Goal: Task Accomplishment & Management: Manage account settings

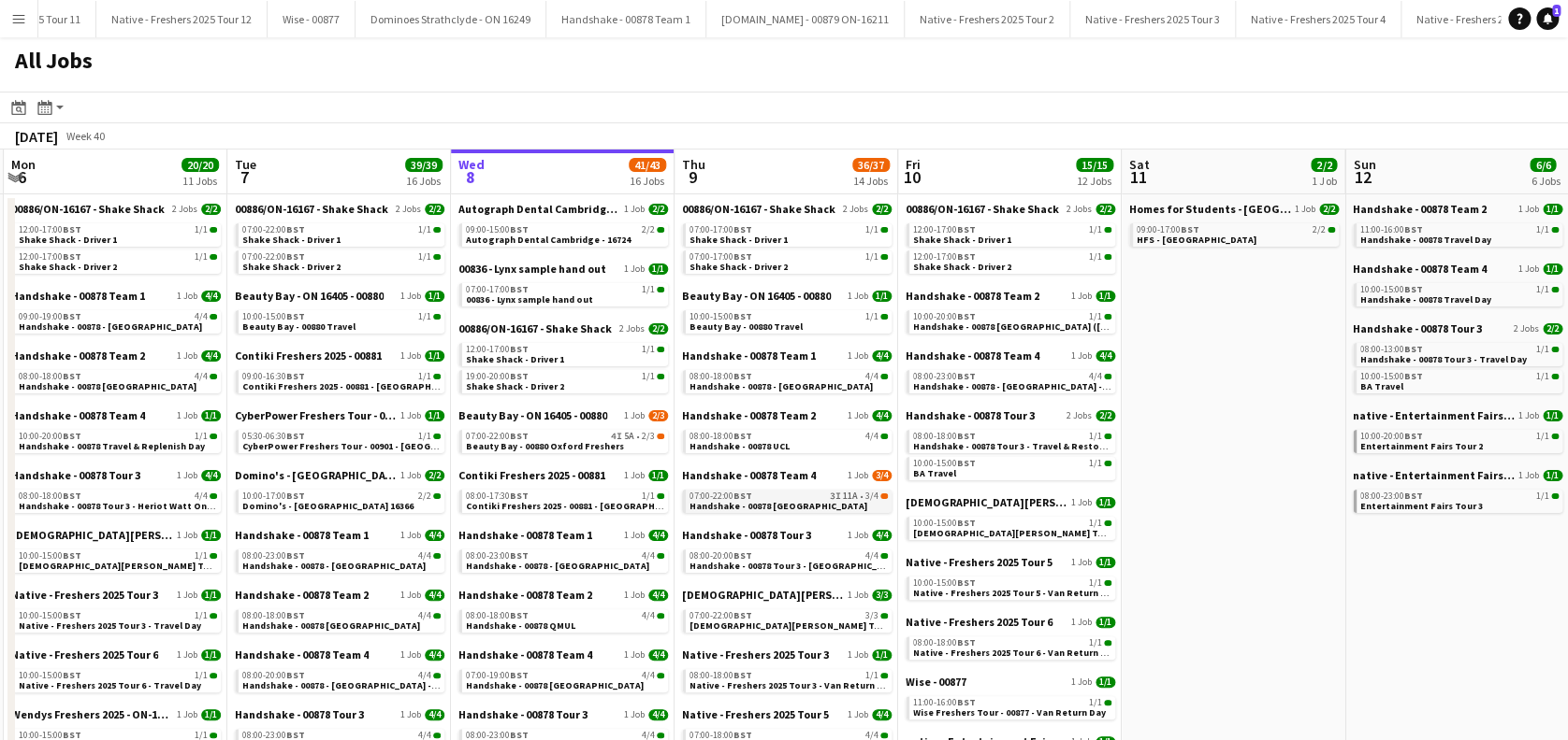
click at [811, 509] on link "07:00-22:00 BST 3I 11A • 3/4 Handshake - 00878 Oxford" at bounding box center [788, 501] width 198 height 22
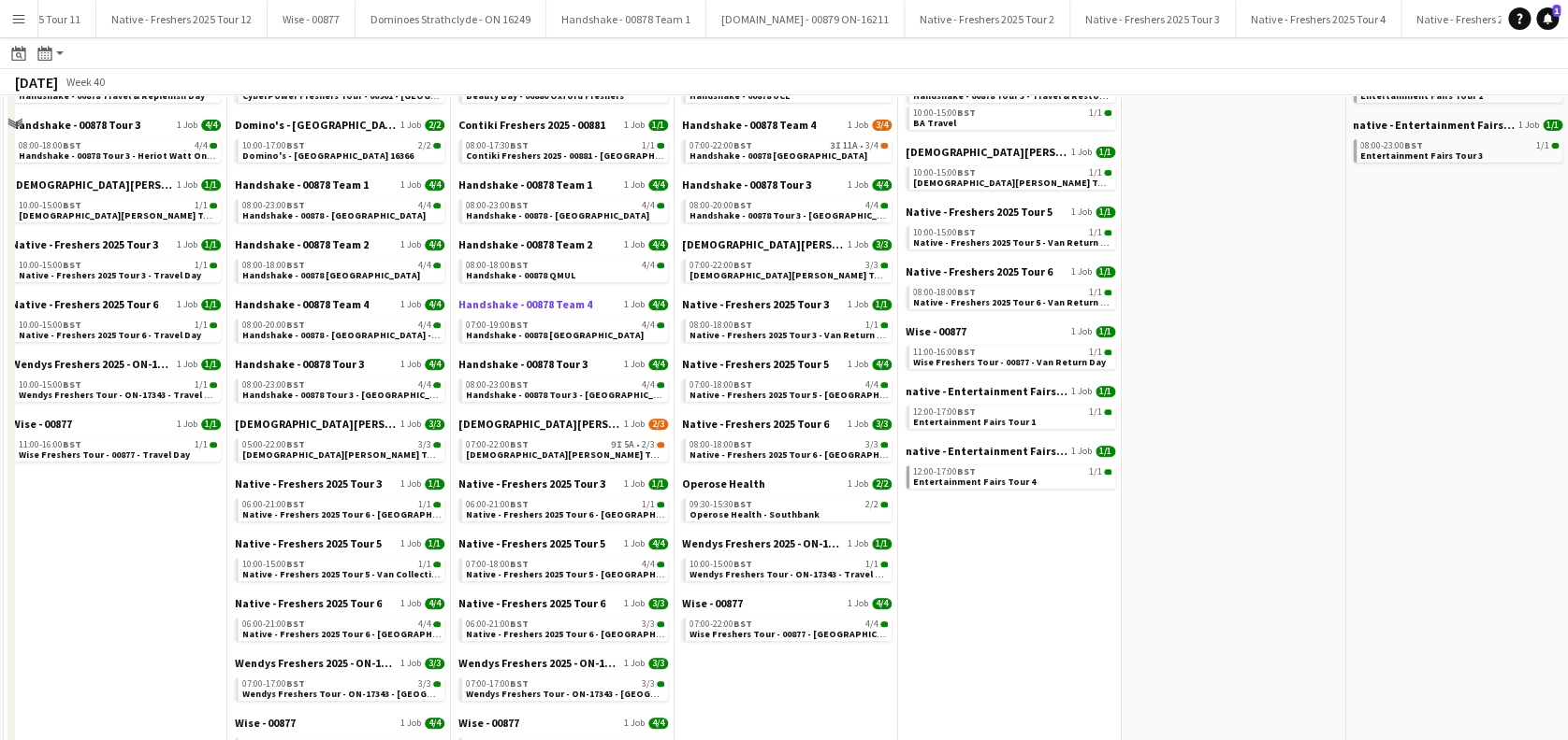
scroll to position [440, 0]
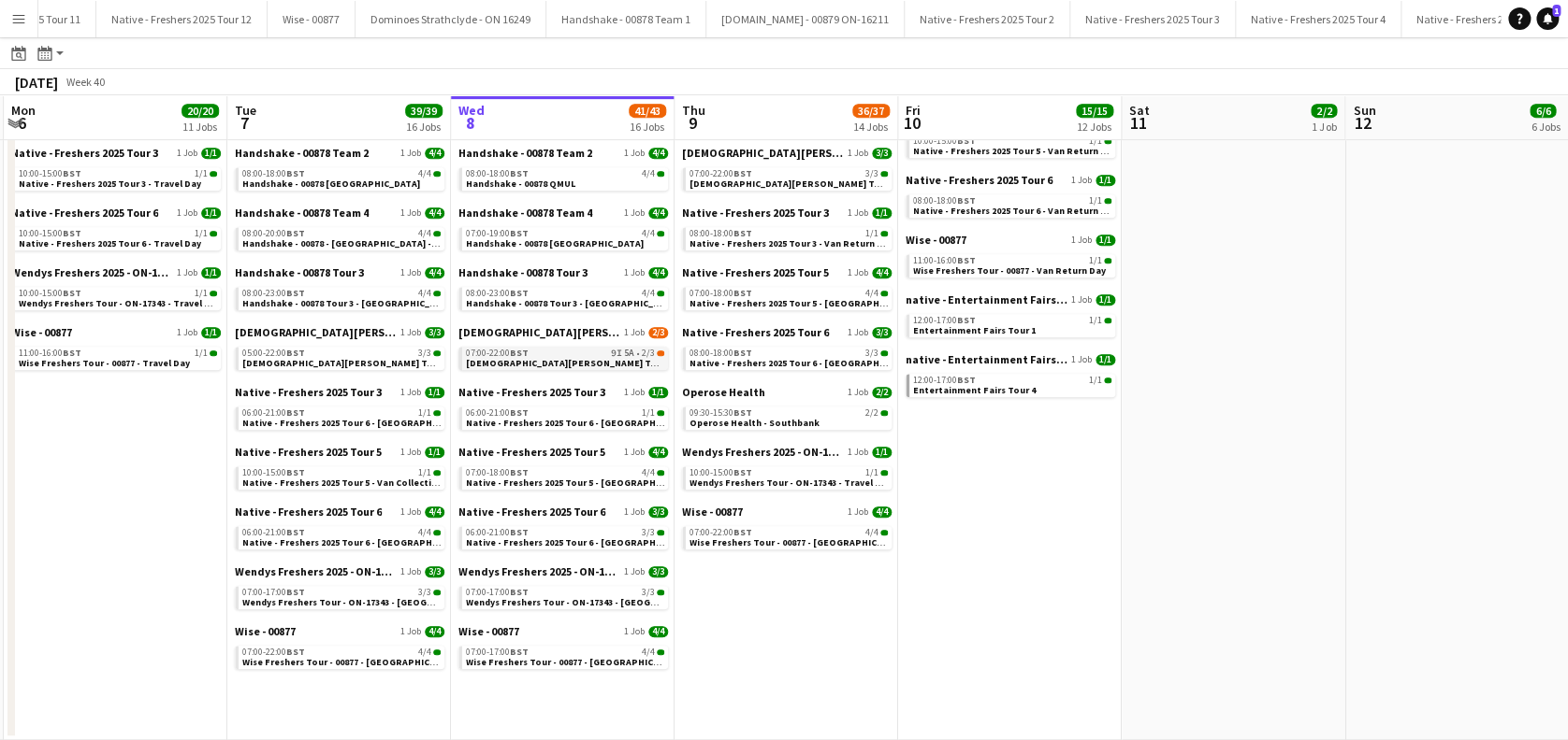
click at [565, 364] on span "Lady Garden Tour 1 - 00848 - University of Oxford" at bounding box center [635, 363] width 339 height 12
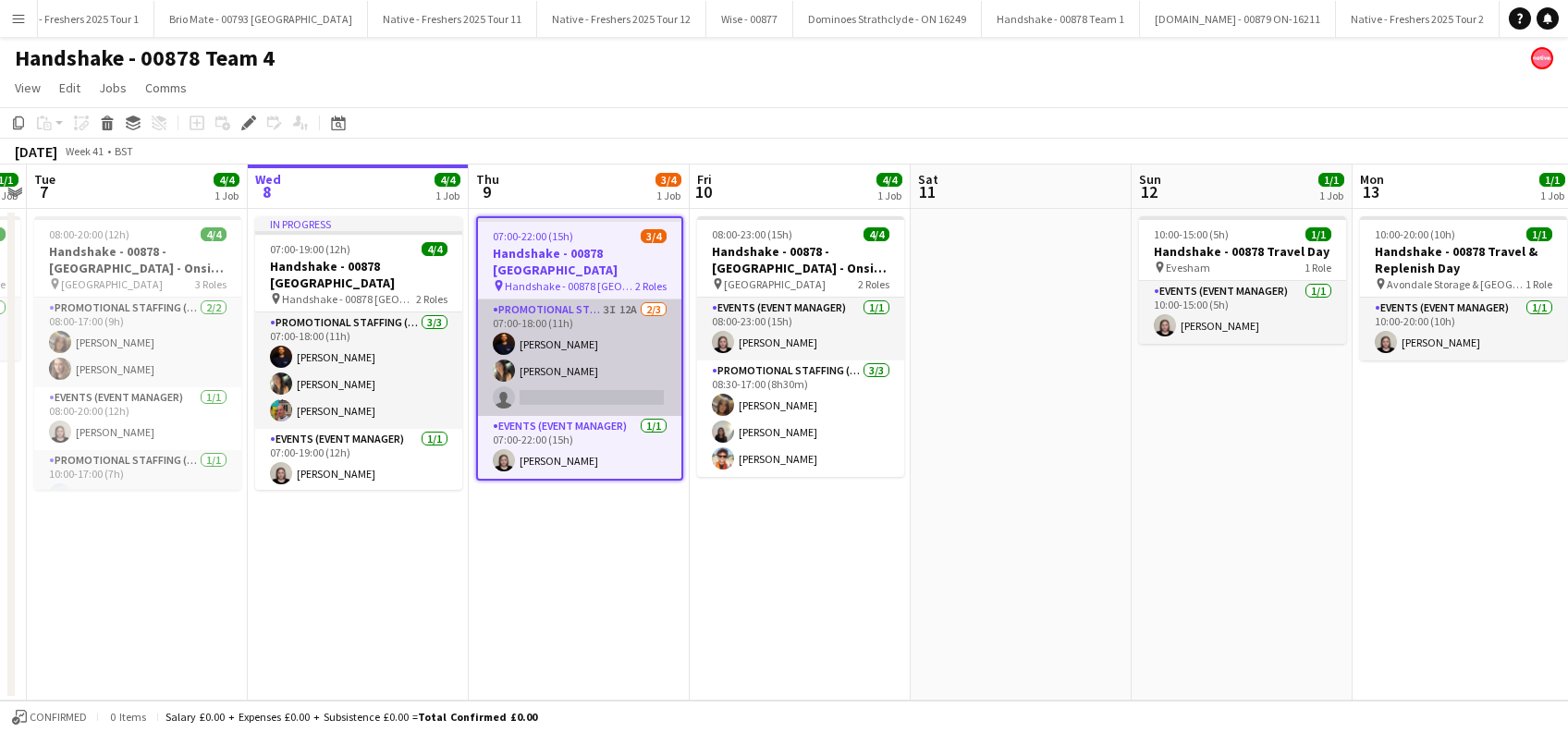
click at [602, 382] on app-card-role "Promotional Staffing (Brand Ambassadors) 3I 12A [DATE] 07:00-18:00 (11h) [PERSO…" at bounding box center [580, 358] width 204 height 116
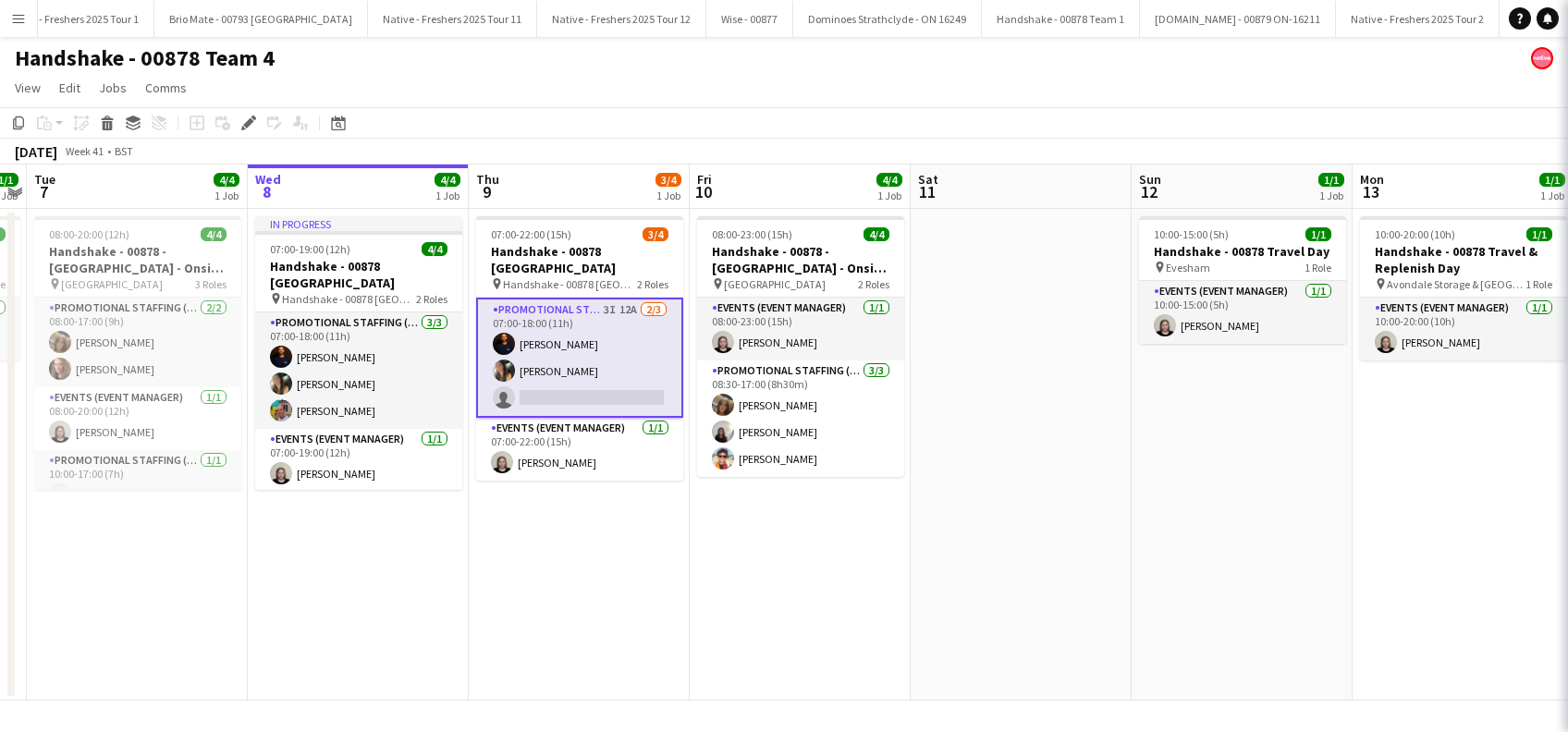
scroll to position [0, 635]
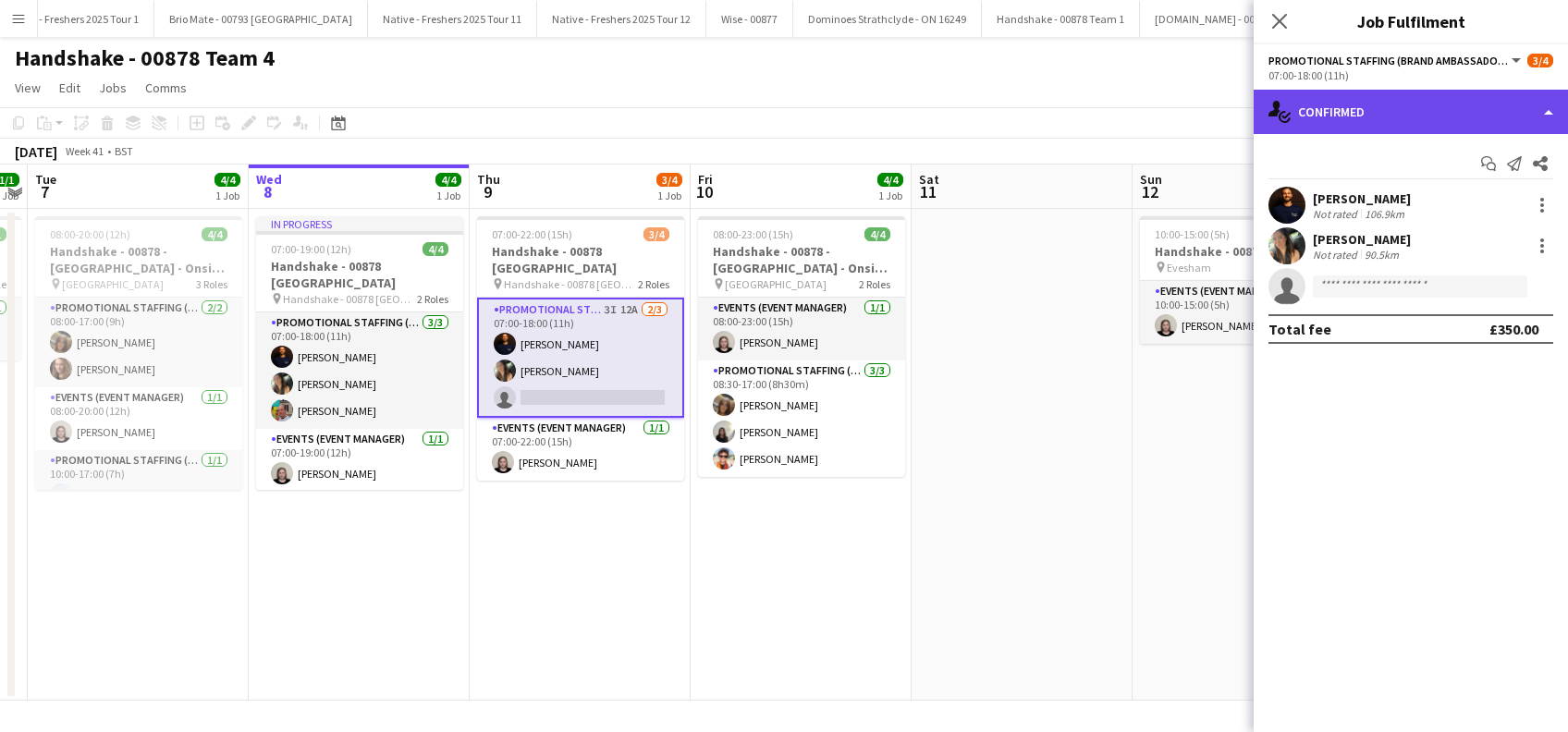
click at [1369, 104] on div "single-neutral-actions-check-2 Confirmed" at bounding box center [1410, 112] width 314 height 45
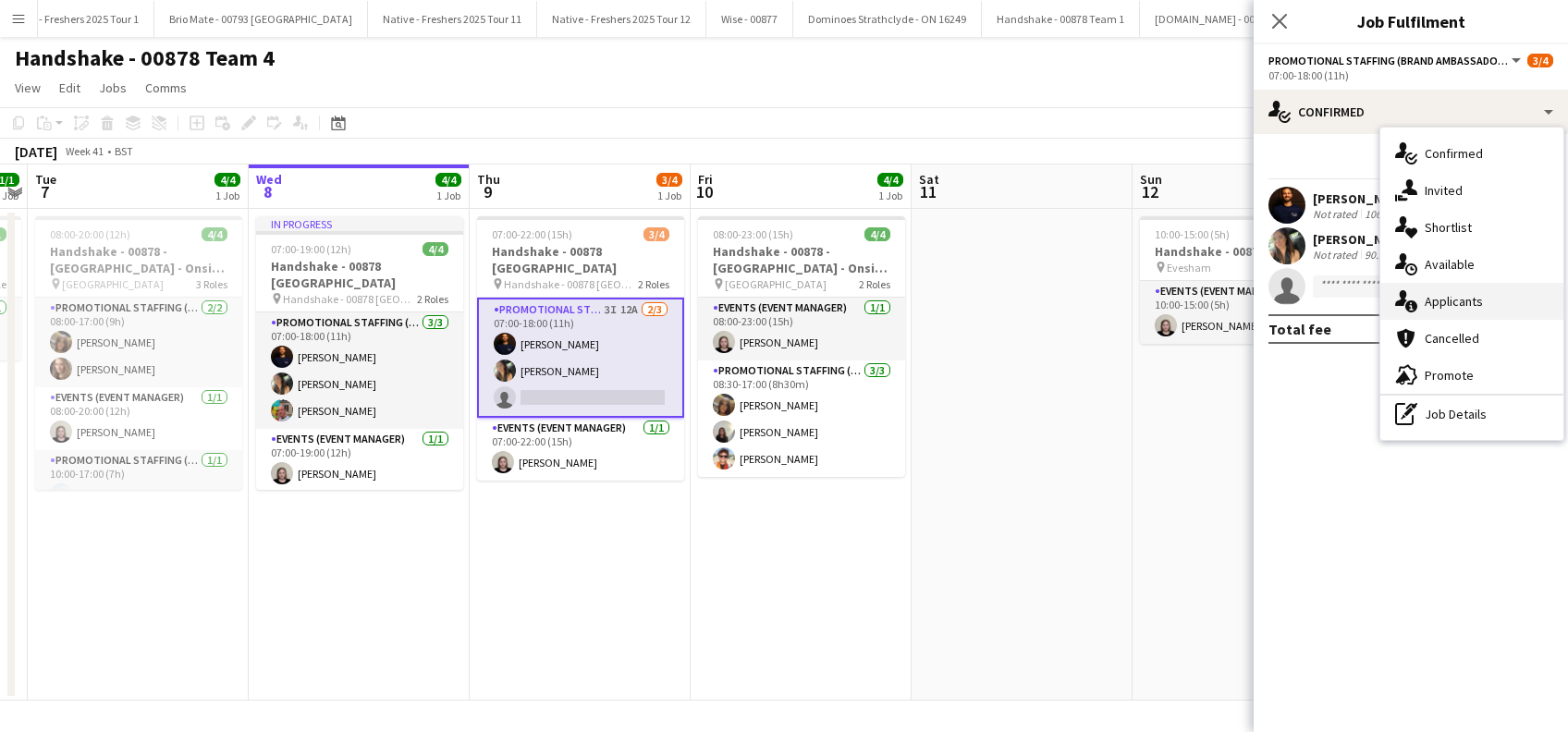
click at [1446, 295] on span "Applicants" at bounding box center [1454, 301] width 58 height 16
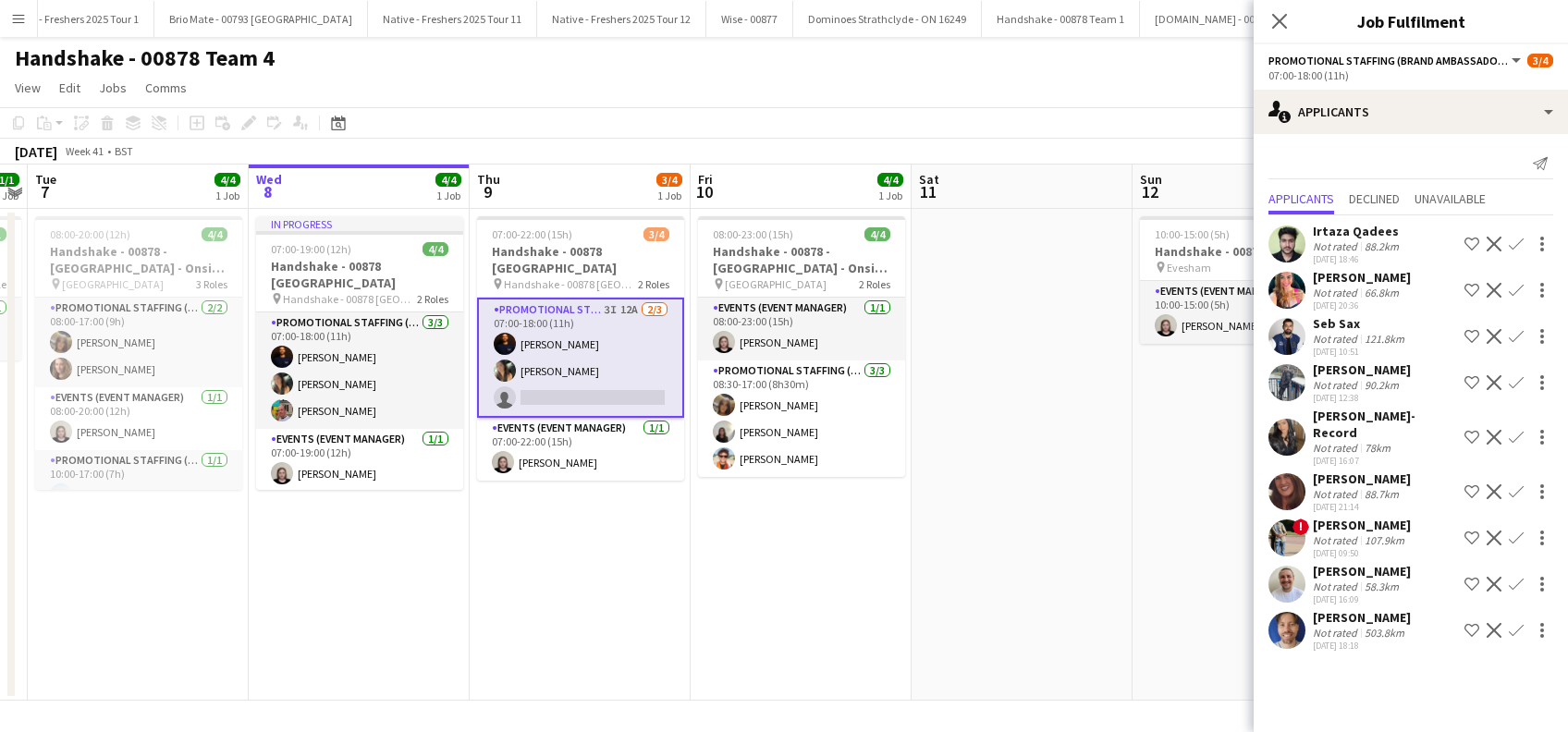
click at [1377, 470] on div "[PERSON_NAME]" at bounding box center [1361, 478] width 98 height 16
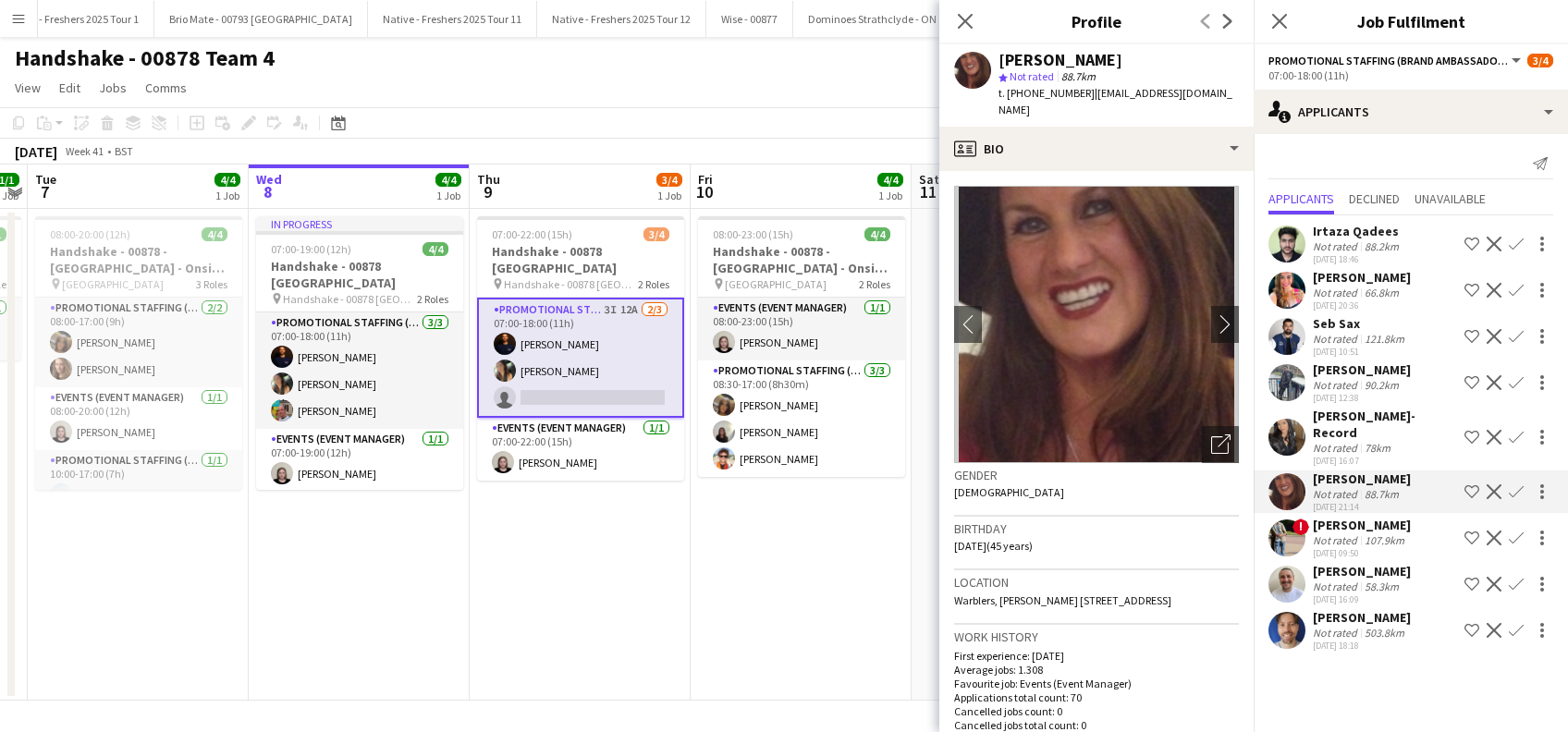
click at [1395, 610] on div "[PERSON_NAME]" at bounding box center [1361, 618] width 98 height 16
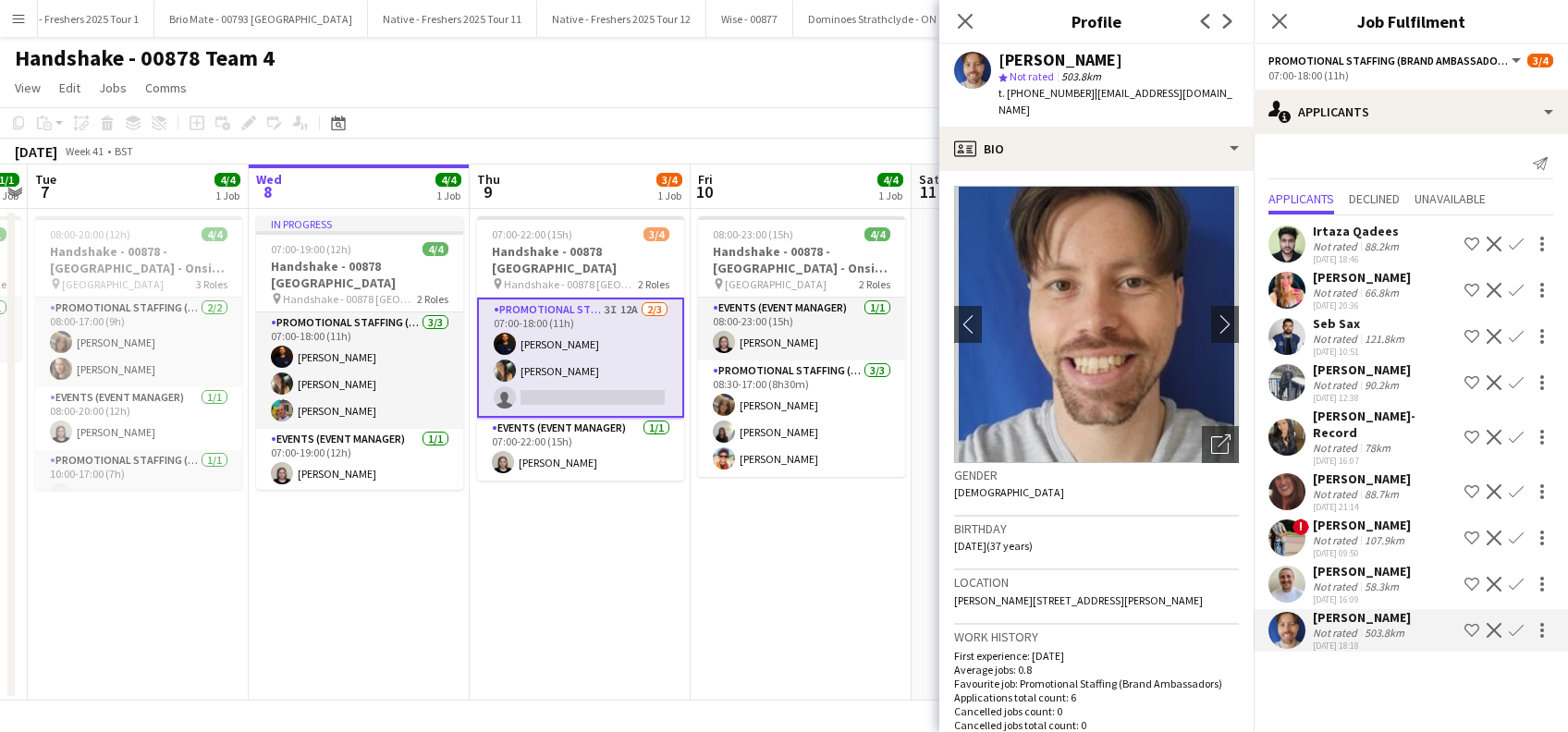
click at [1497, 623] on app-icon "Decline" at bounding box center [1493, 630] width 15 height 15
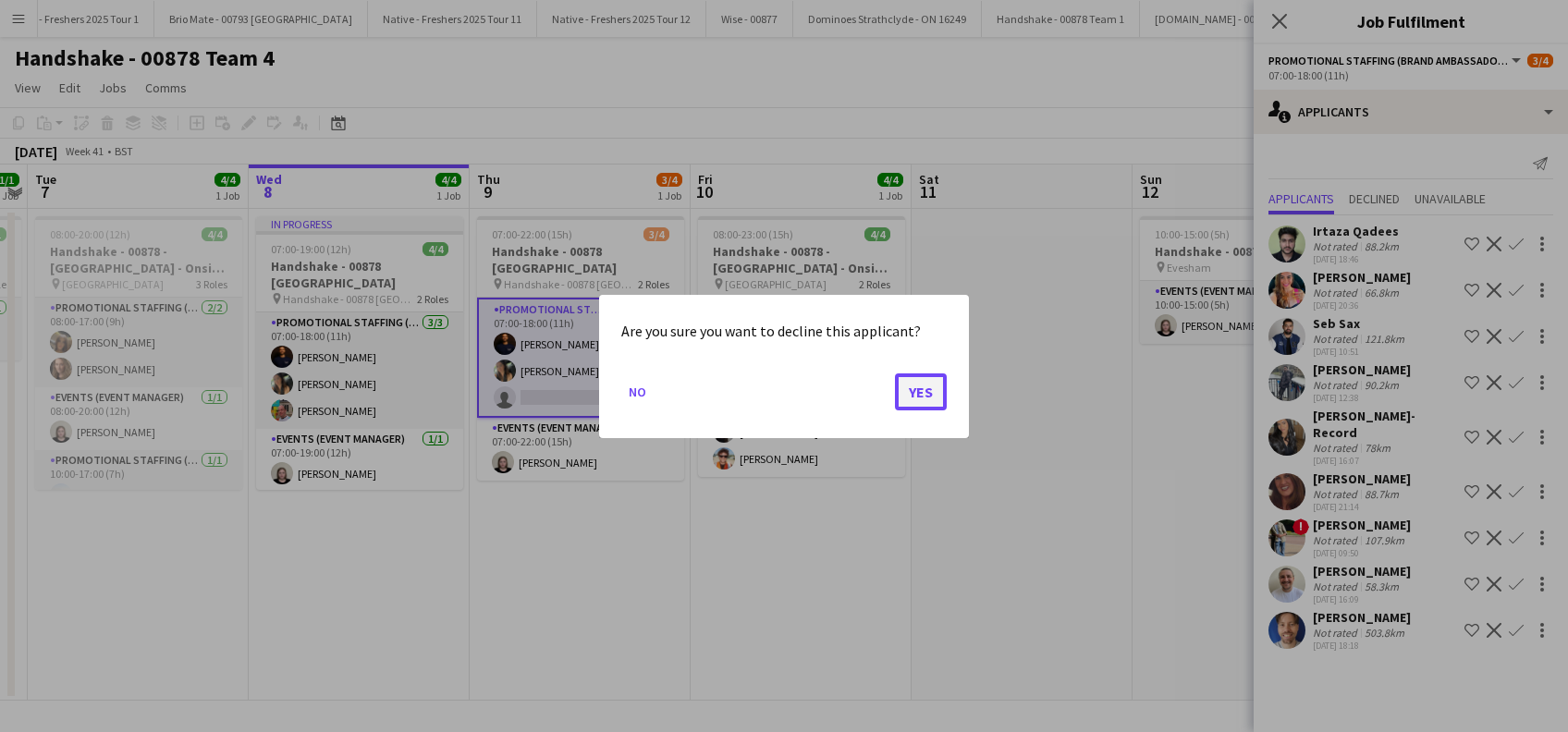
click at [917, 395] on button "Yes" at bounding box center [920, 391] width 51 height 37
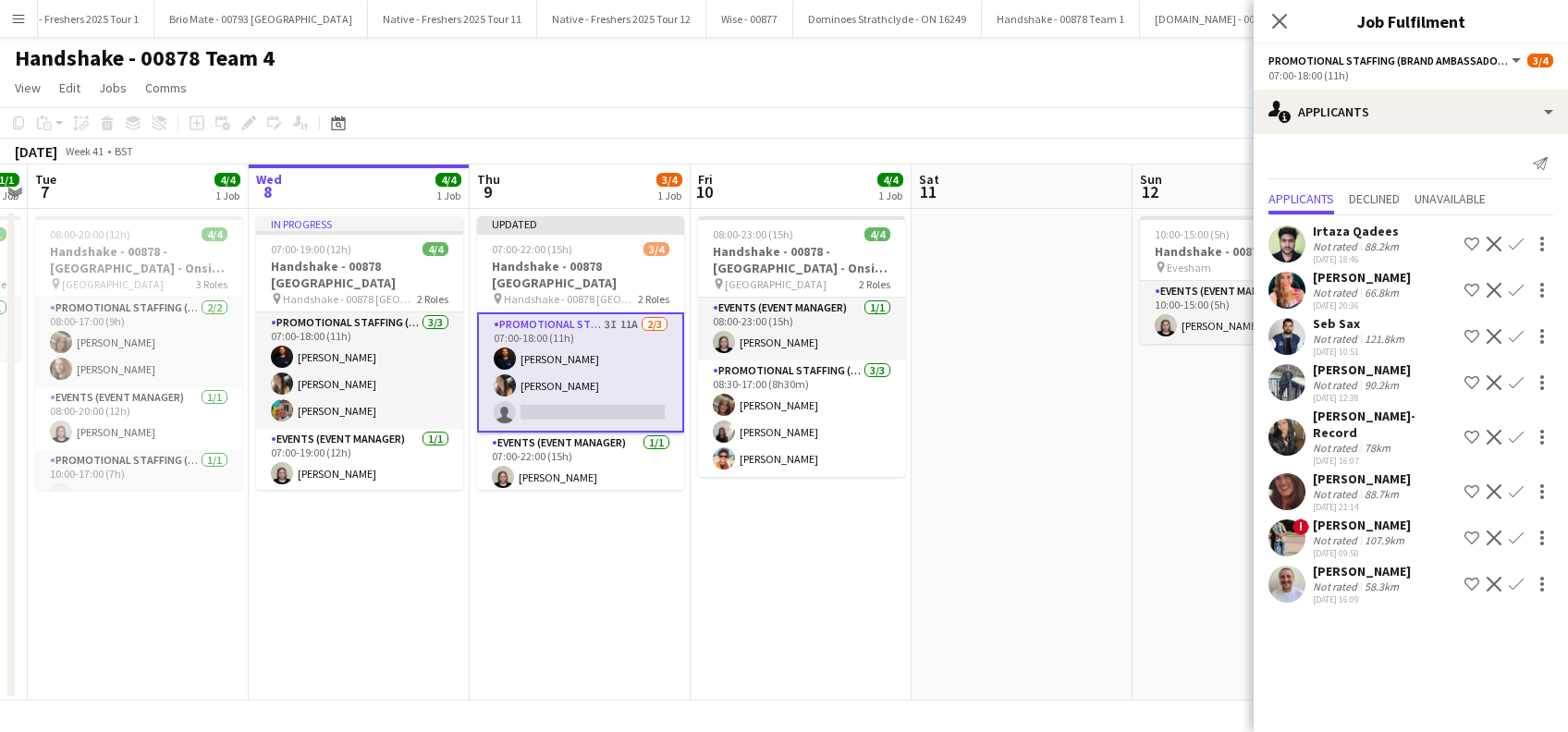
click at [621, 369] on app-card-role "Promotional Staffing (Brand Ambassadors) 3I 11A [DATE] 07:00-18:00 (11h) [PERSO…" at bounding box center [580, 372] width 207 height 120
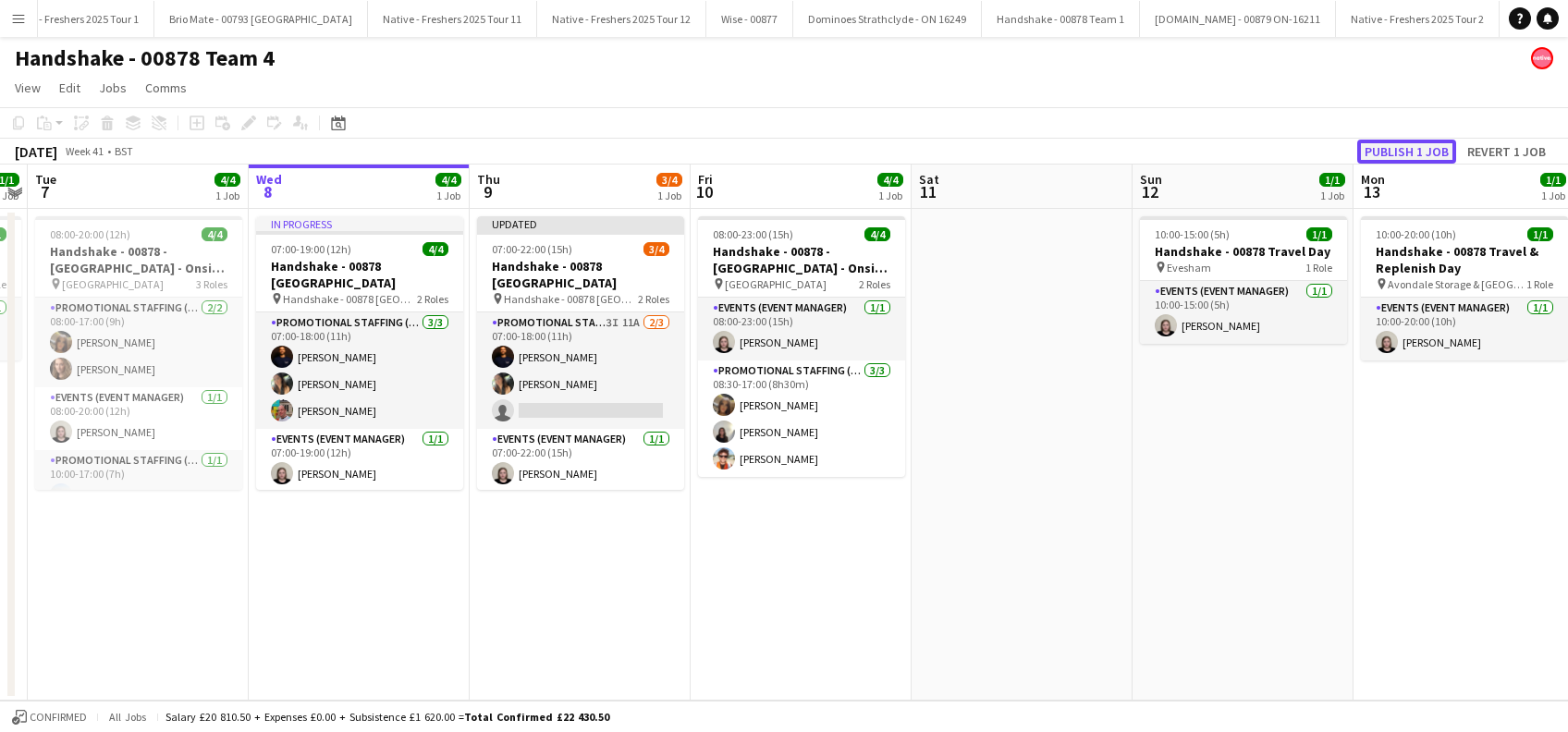
click at [1393, 152] on button "Publish 1 job" at bounding box center [1406, 151] width 99 height 24
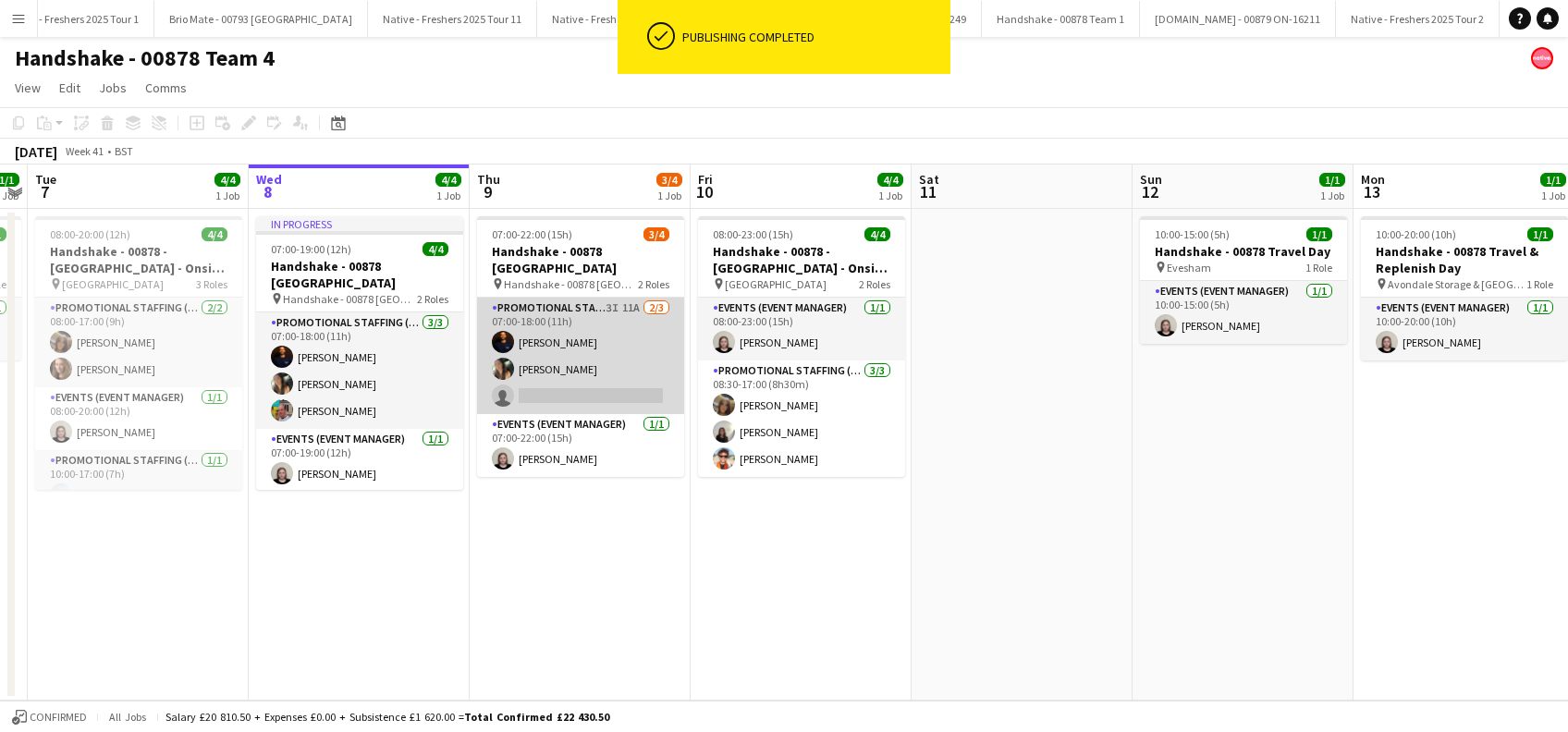
click at [579, 378] on app-card-role "Promotional Staffing (Brand Ambassadors) 3I 11A [DATE] 07:00-18:00 (11h) [PERSO…" at bounding box center [580, 356] width 207 height 116
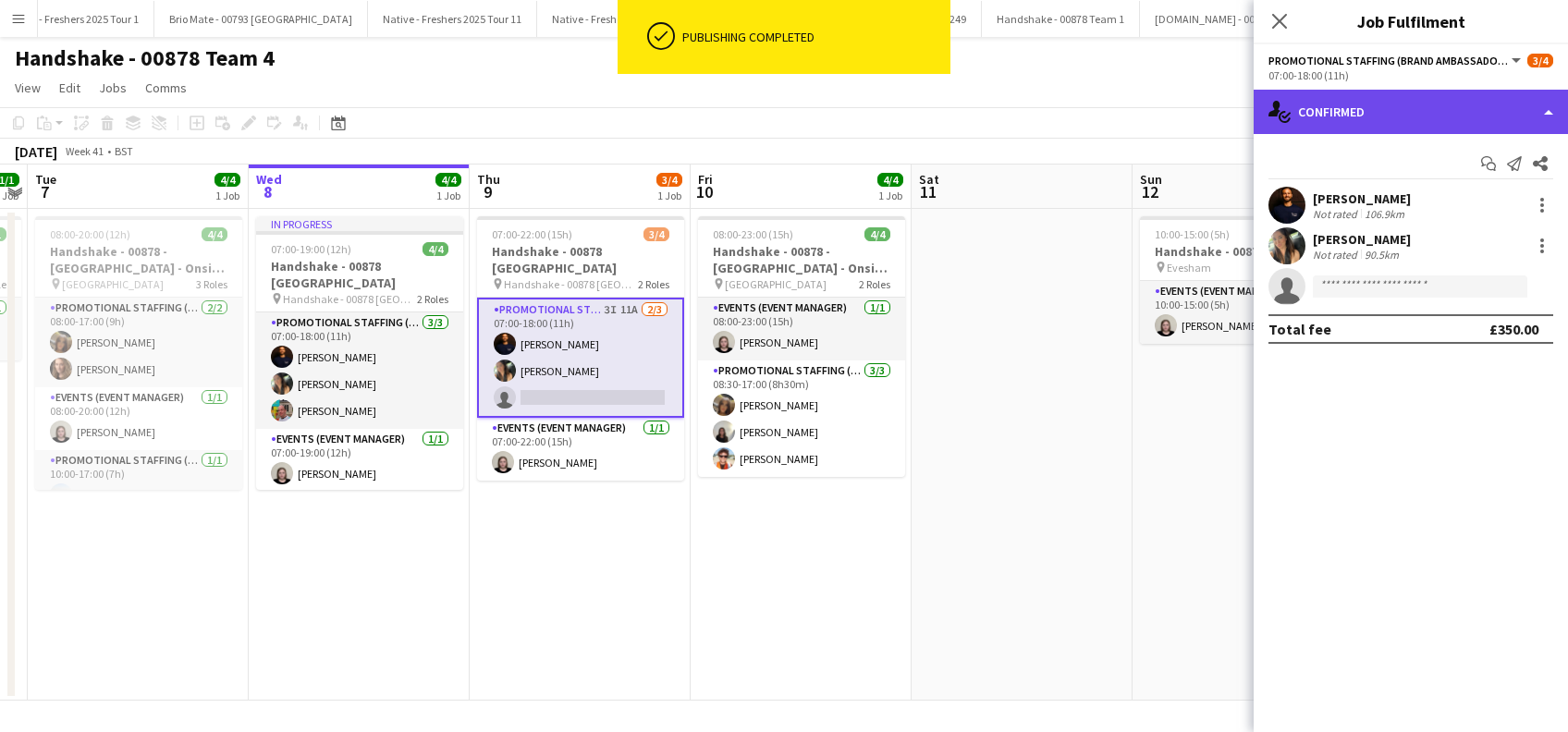
click at [1412, 112] on div "single-neutral-actions-check-2 Confirmed" at bounding box center [1410, 112] width 314 height 45
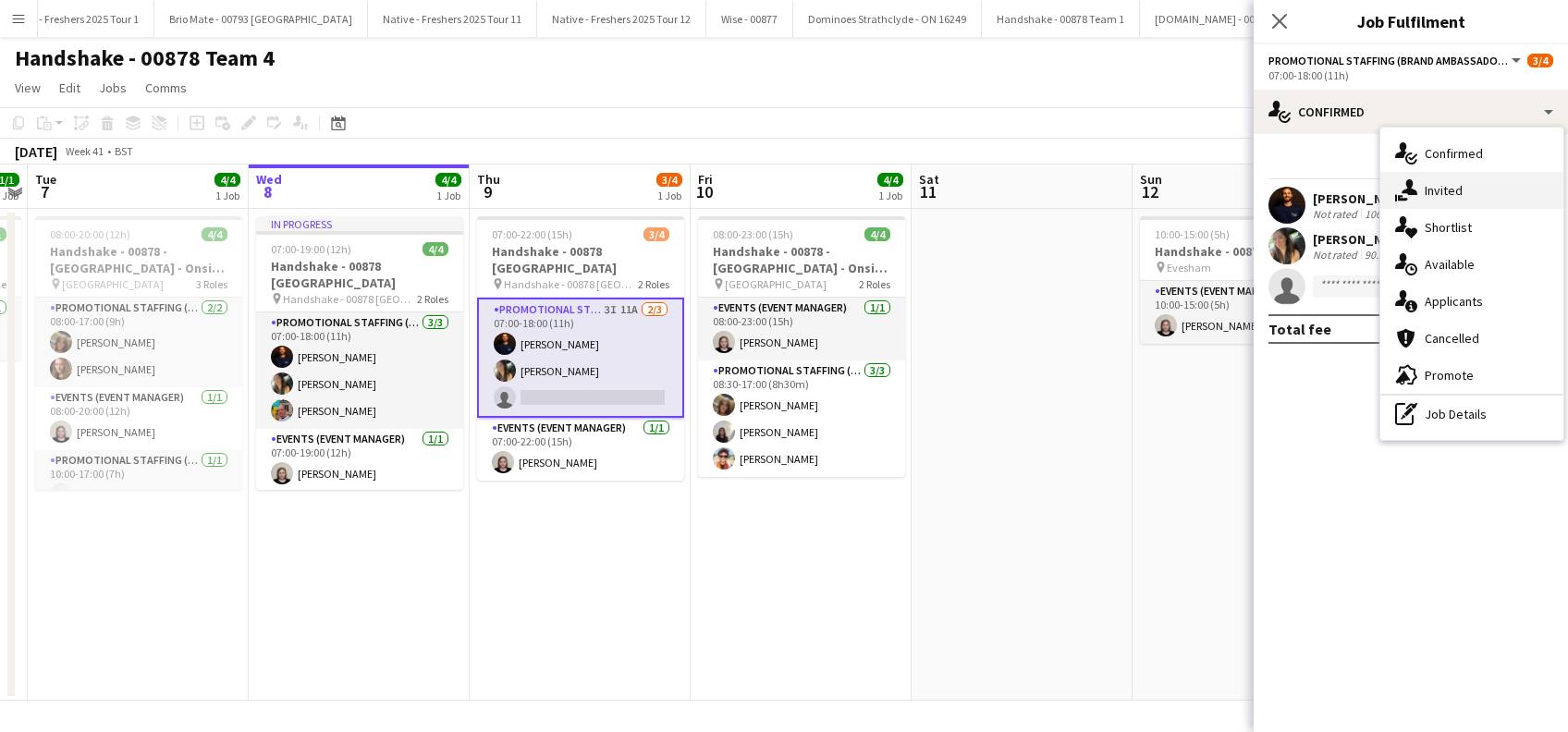
click at [1441, 195] on span "Invited" at bounding box center [1443, 190] width 38 height 16
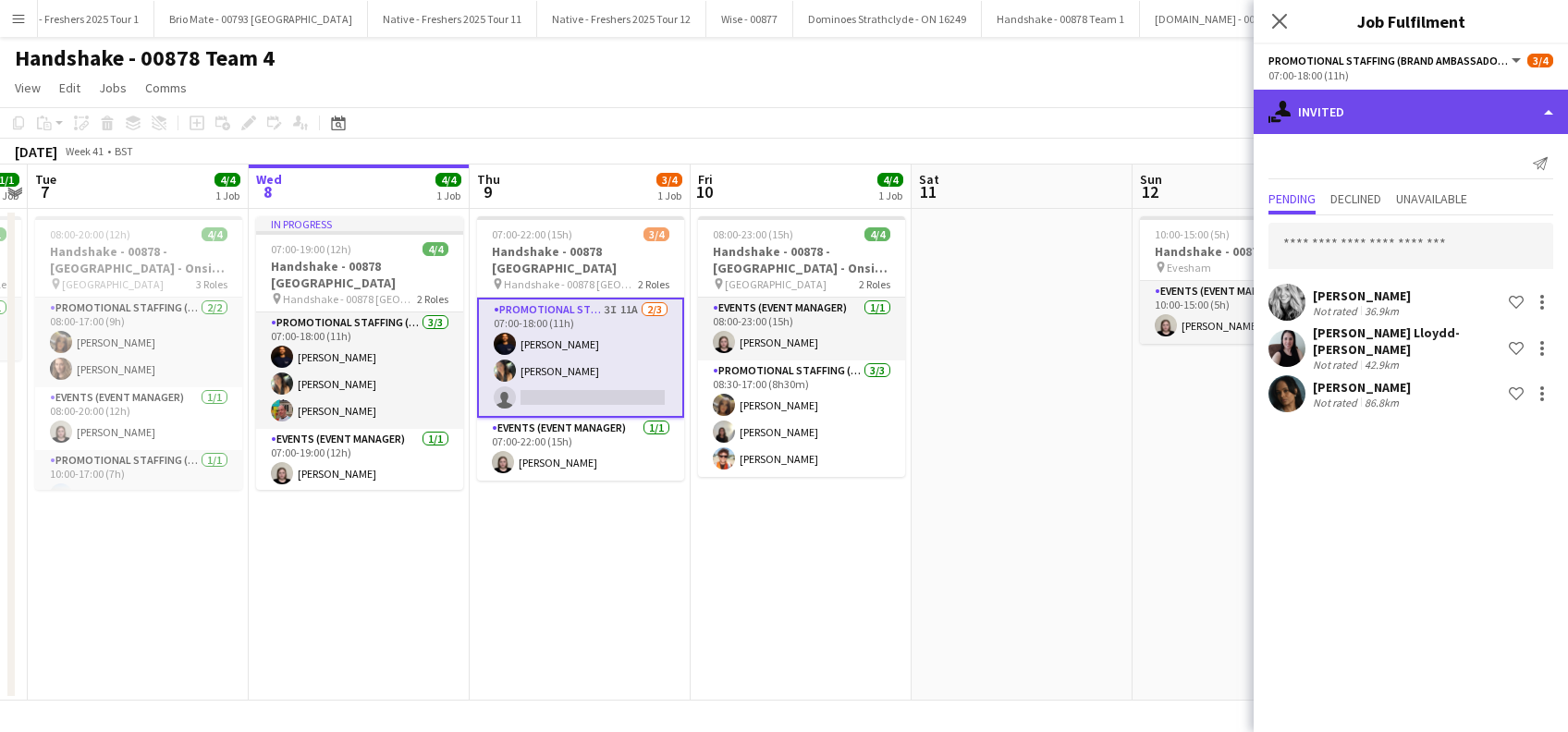
click at [1441, 111] on div "single-neutral-actions-share-1 Invited" at bounding box center [1410, 112] width 314 height 45
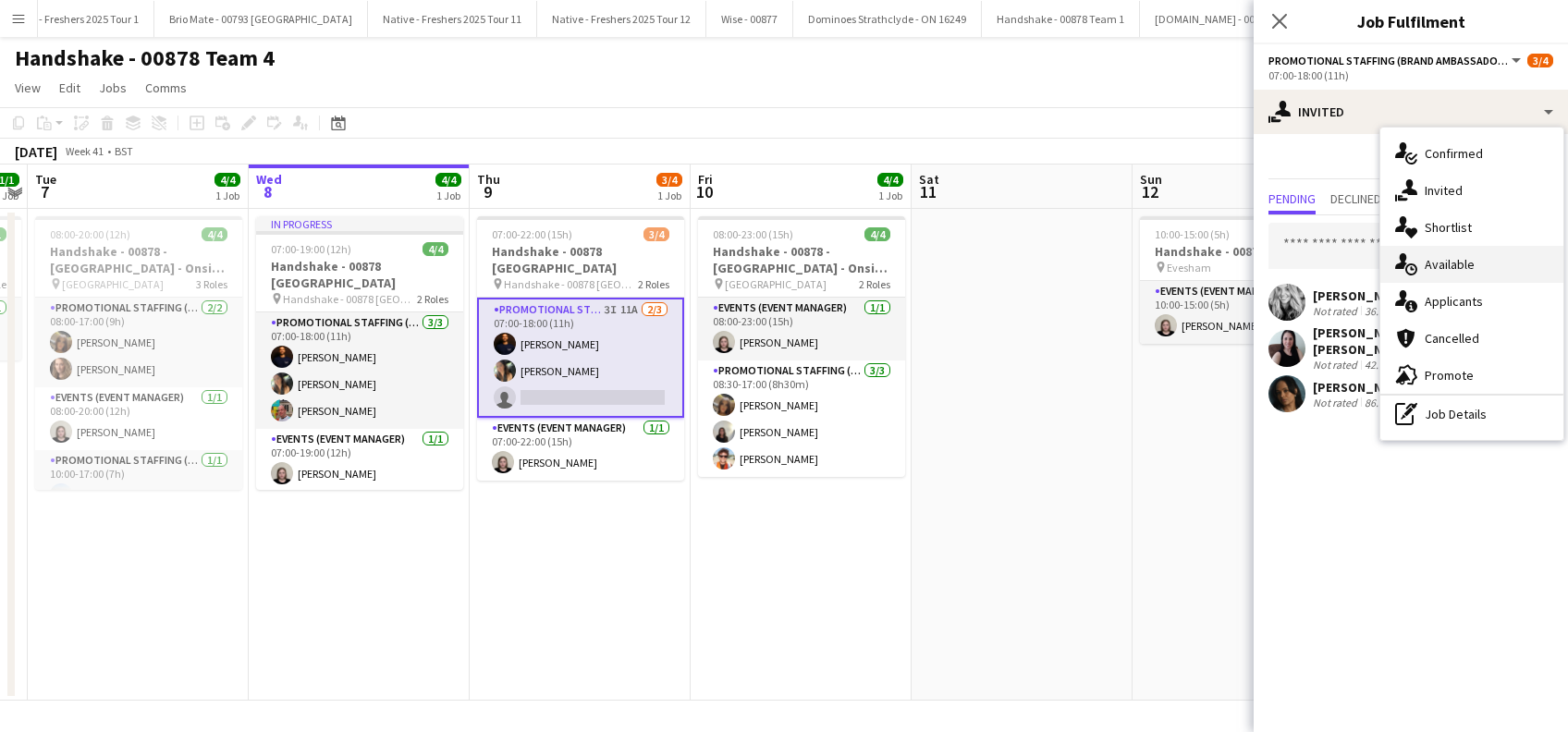
click at [1437, 271] on span "Available" at bounding box center [1450, 264] width 50 height 16
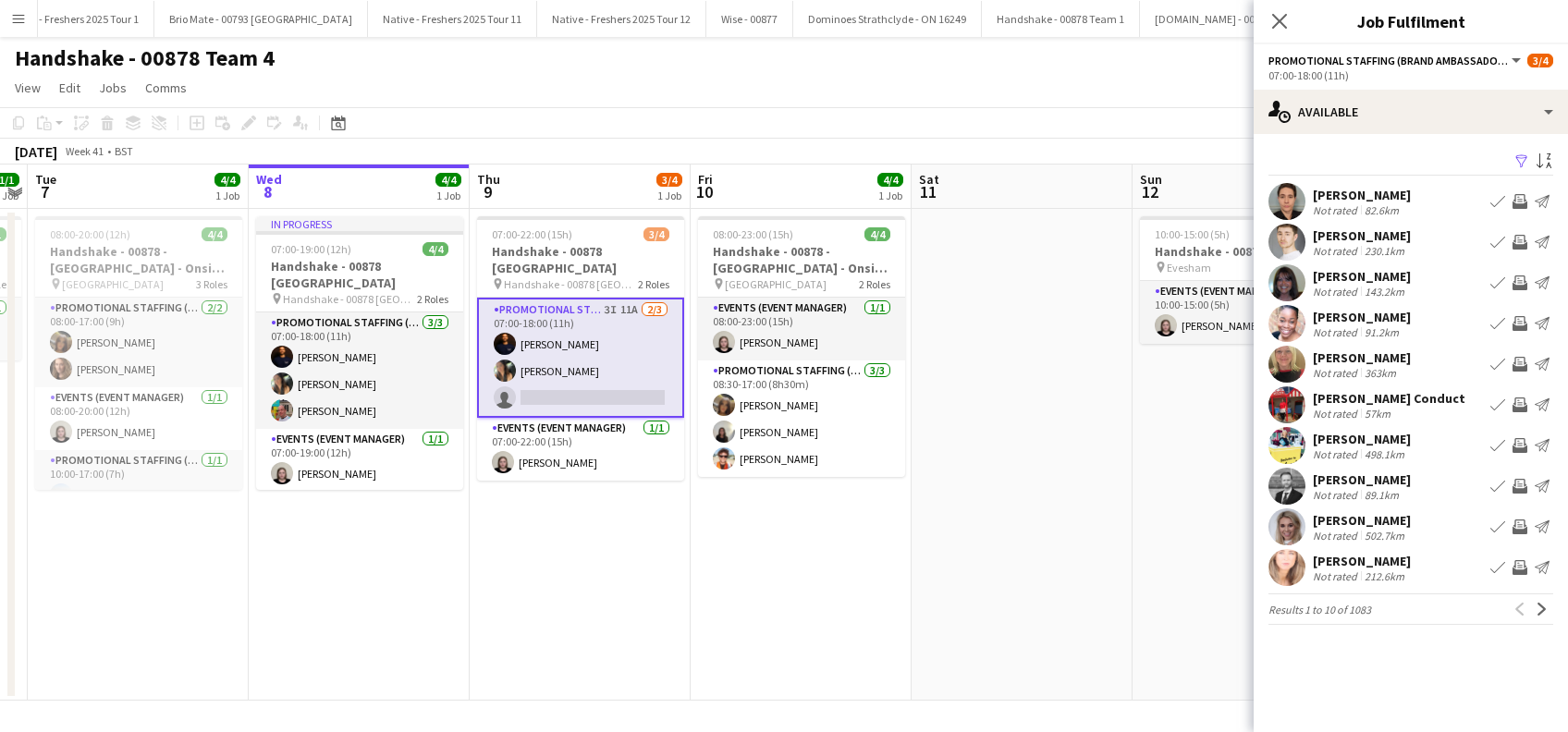
click at [1524, 157] on app-icon "Filter" at bounding box center [1521, 162] width 15 height 17
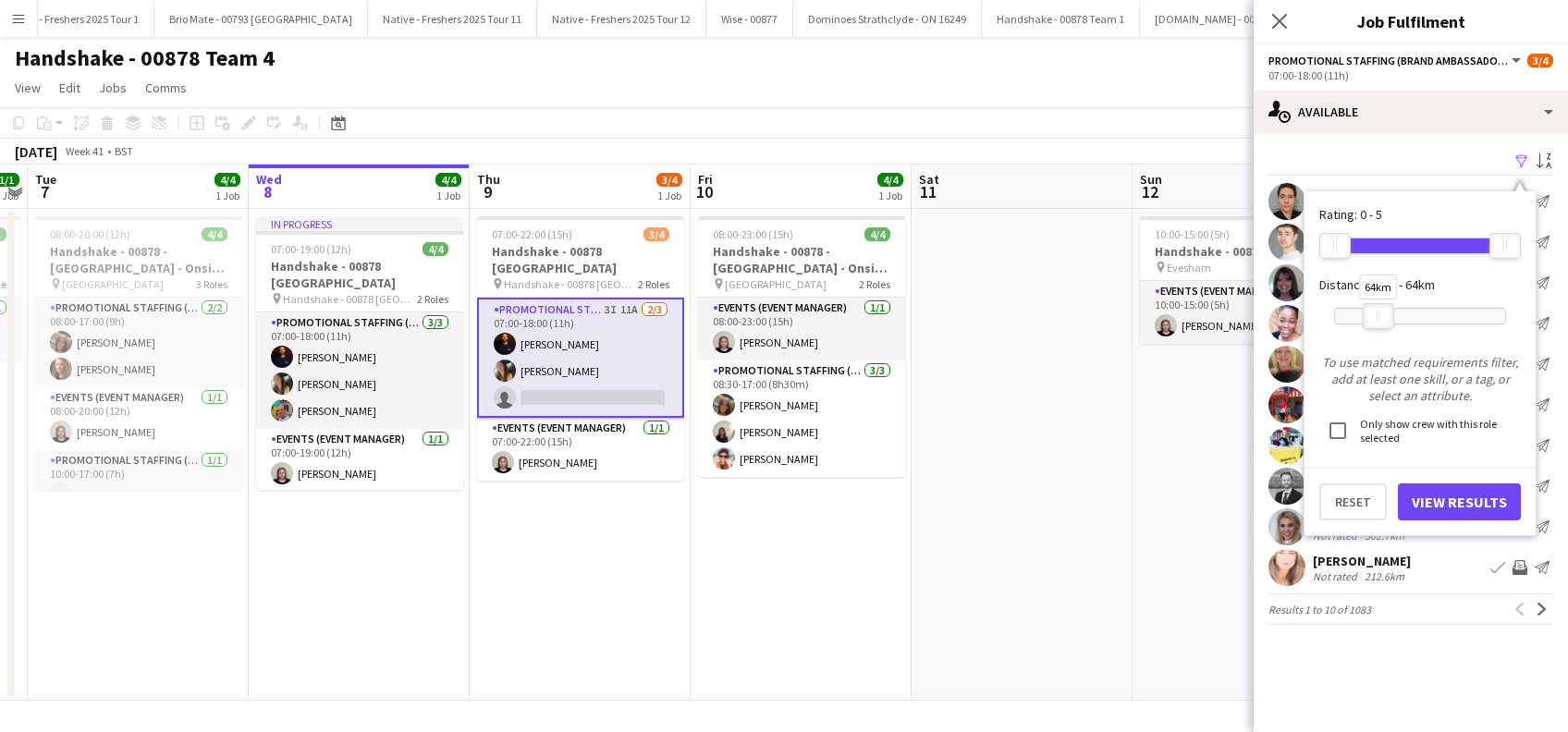
drag, startPoint x: 1513, startPoint y: 315, endPoint x: 1387, endPoint y: 323, distance: 126.3
click at [1387, 323] on div at bounding box center [1378, 316] width 30 height 24
click at [1442, 505] on button "View Results" at bounding box center [1458, 502] width 123 height 37
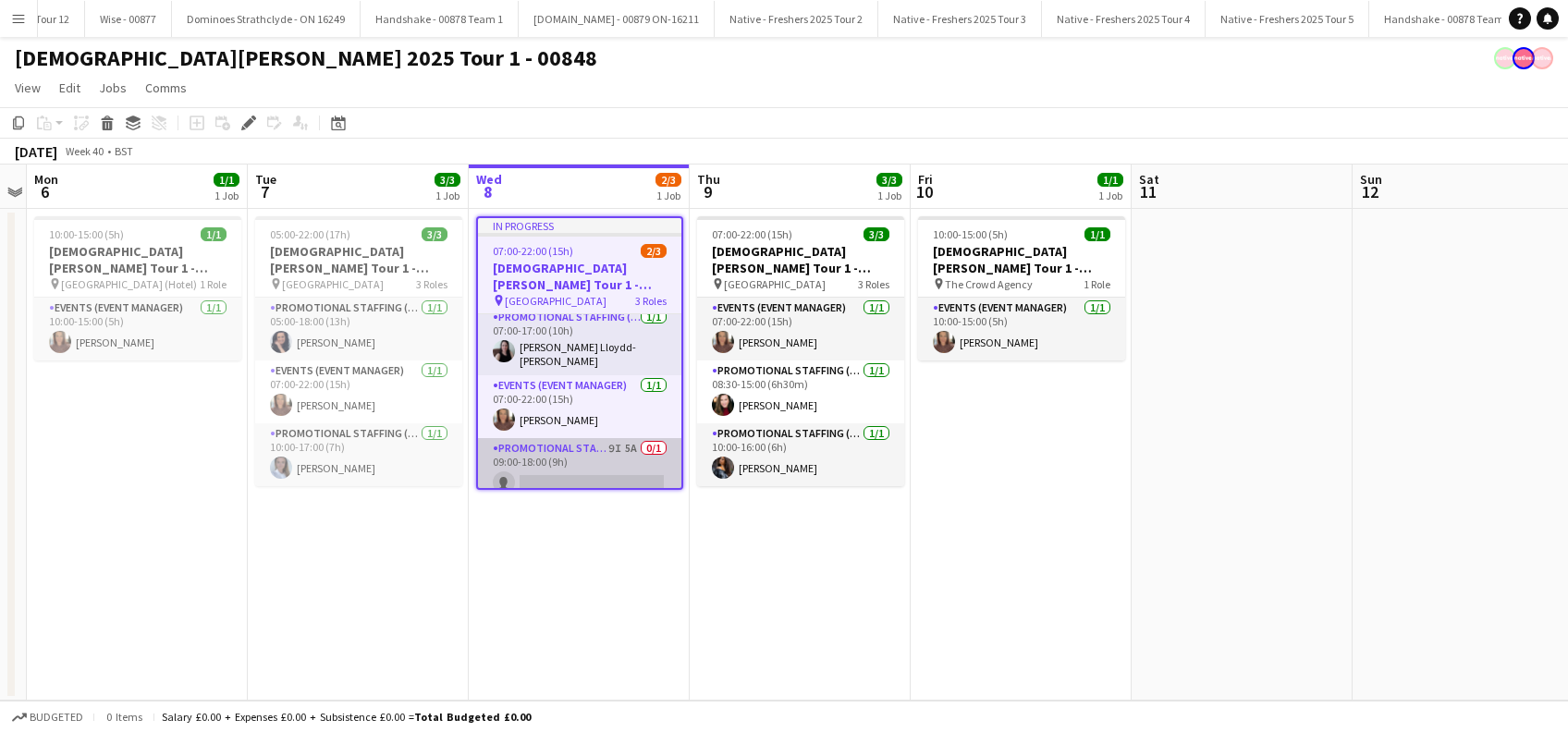
scroll to position [14, 0]
click at [565, 461] on app-card-role "Promotional Staffing (Brand Ambassadors) 9I 5A 0/1 09:00-18:00 (9h) single-neut…" at bounding box center [580, 462] width 204 height 63
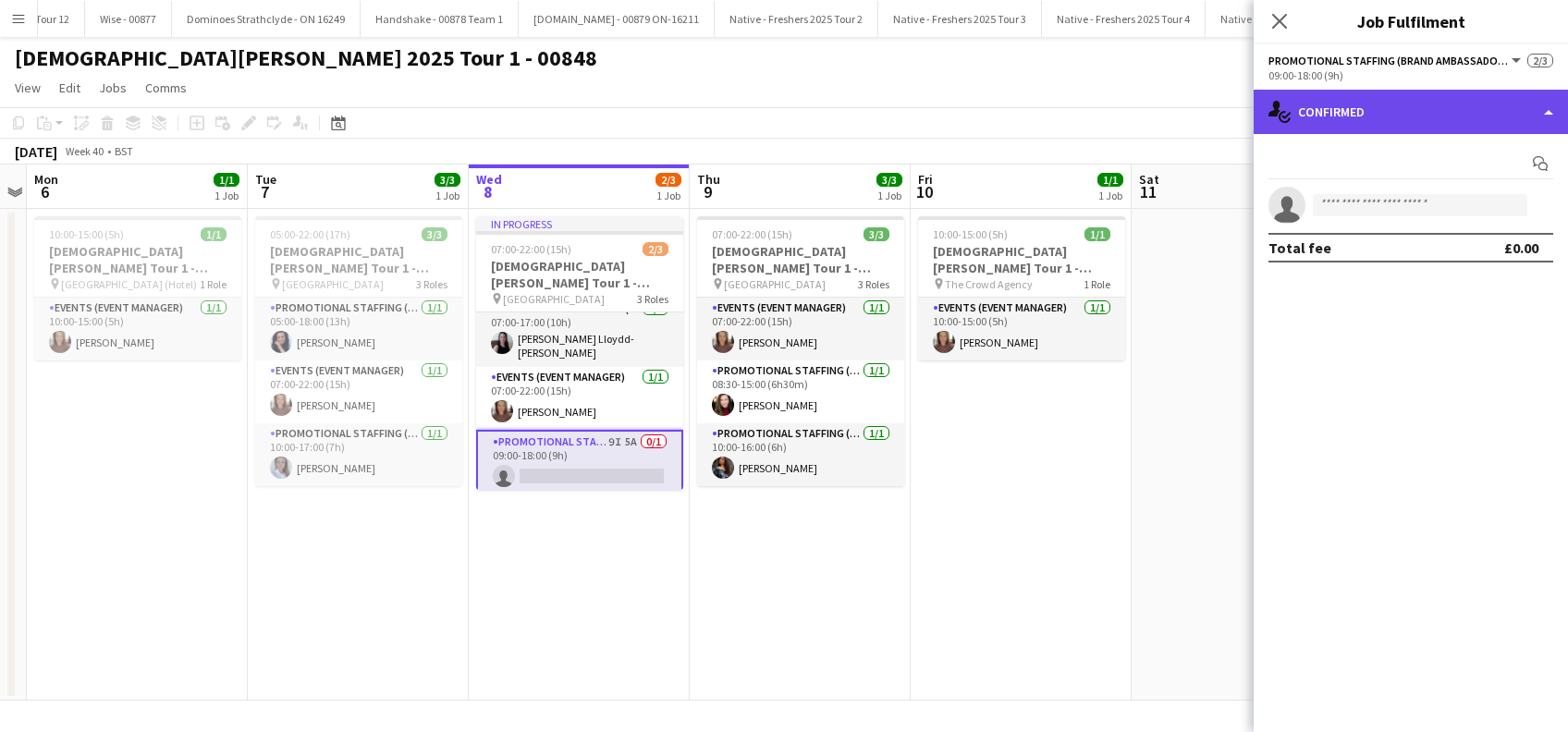
click at [1380, 119] on div "single-neutral-actions-check-2 Confirmed" at bounding box center [1410, 112] width 314 height 45
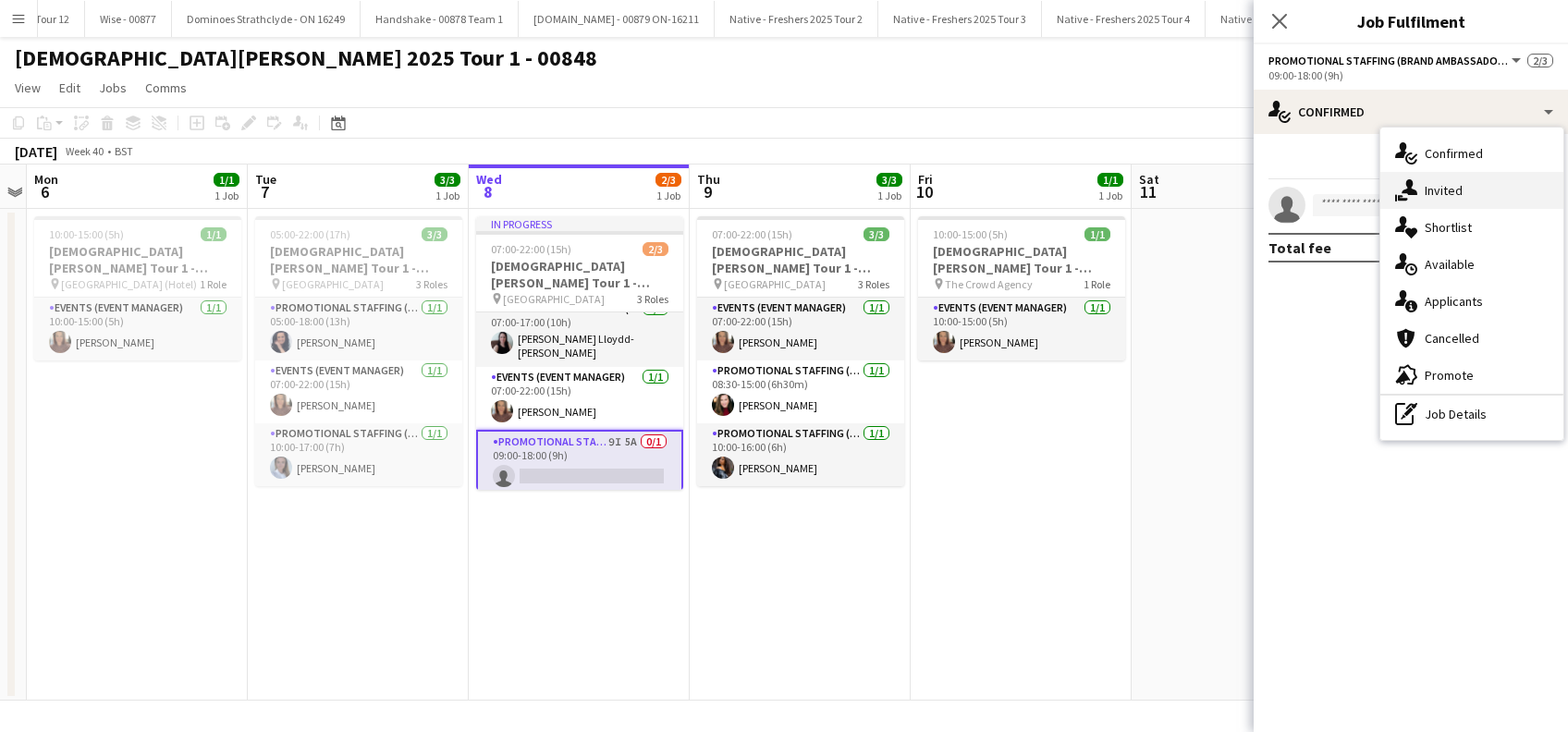
click at [1450, 200] on div "single-neutral-actions-share-1 Invited" at bounding box center [1471, 190] width 183 height 37
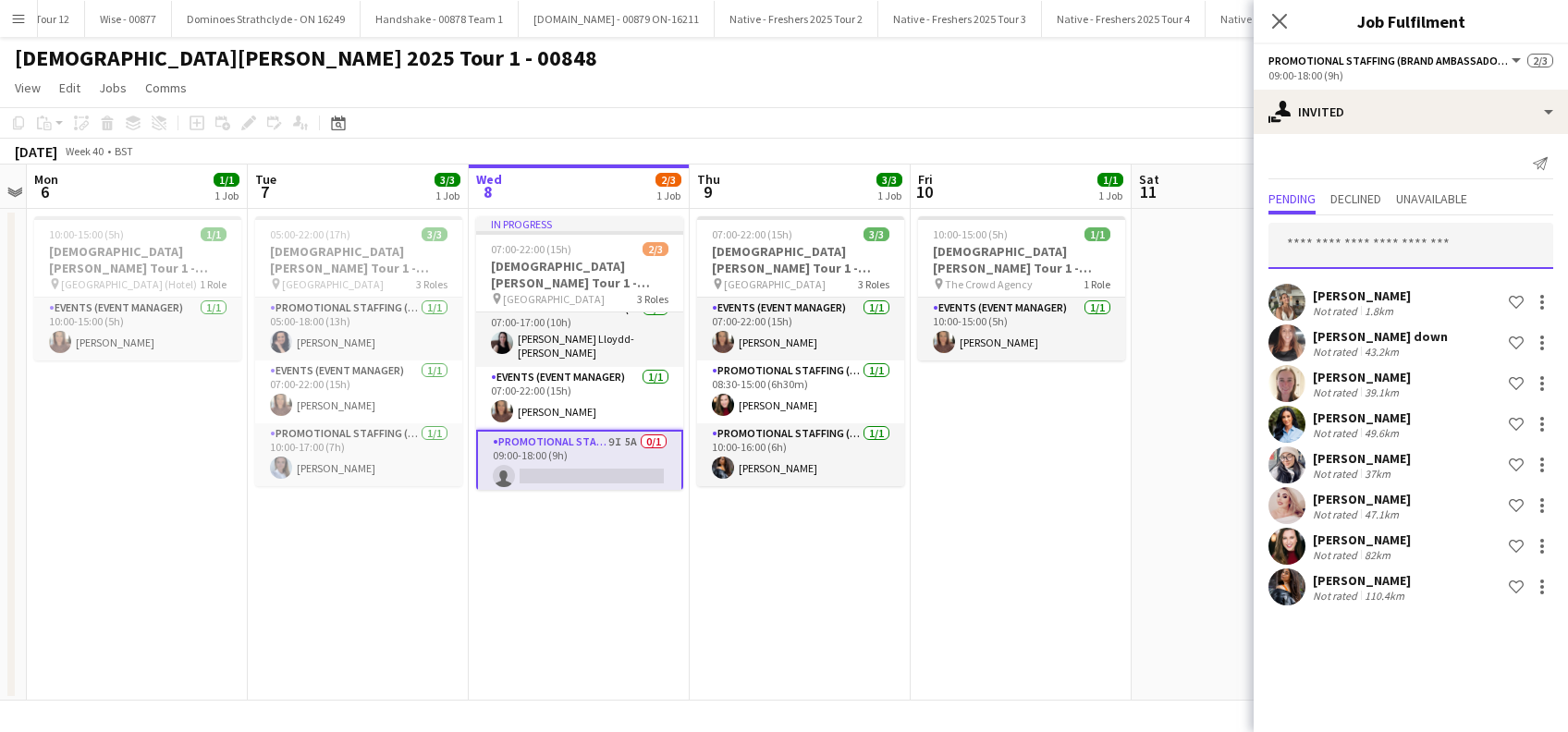
click at [1352, 256] on input "text" at bounding box center [1411, 246] width 285 height 47
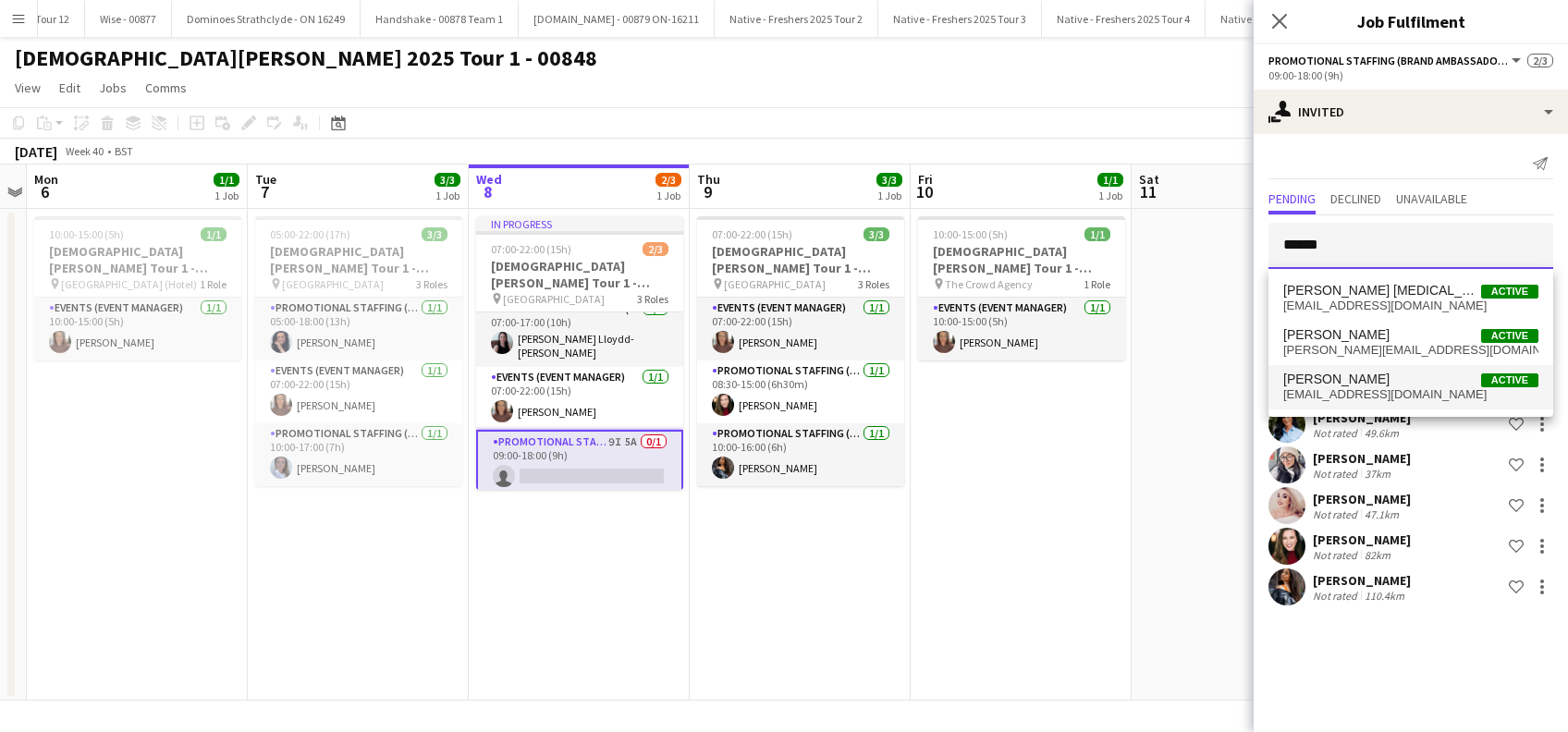
type input "******"
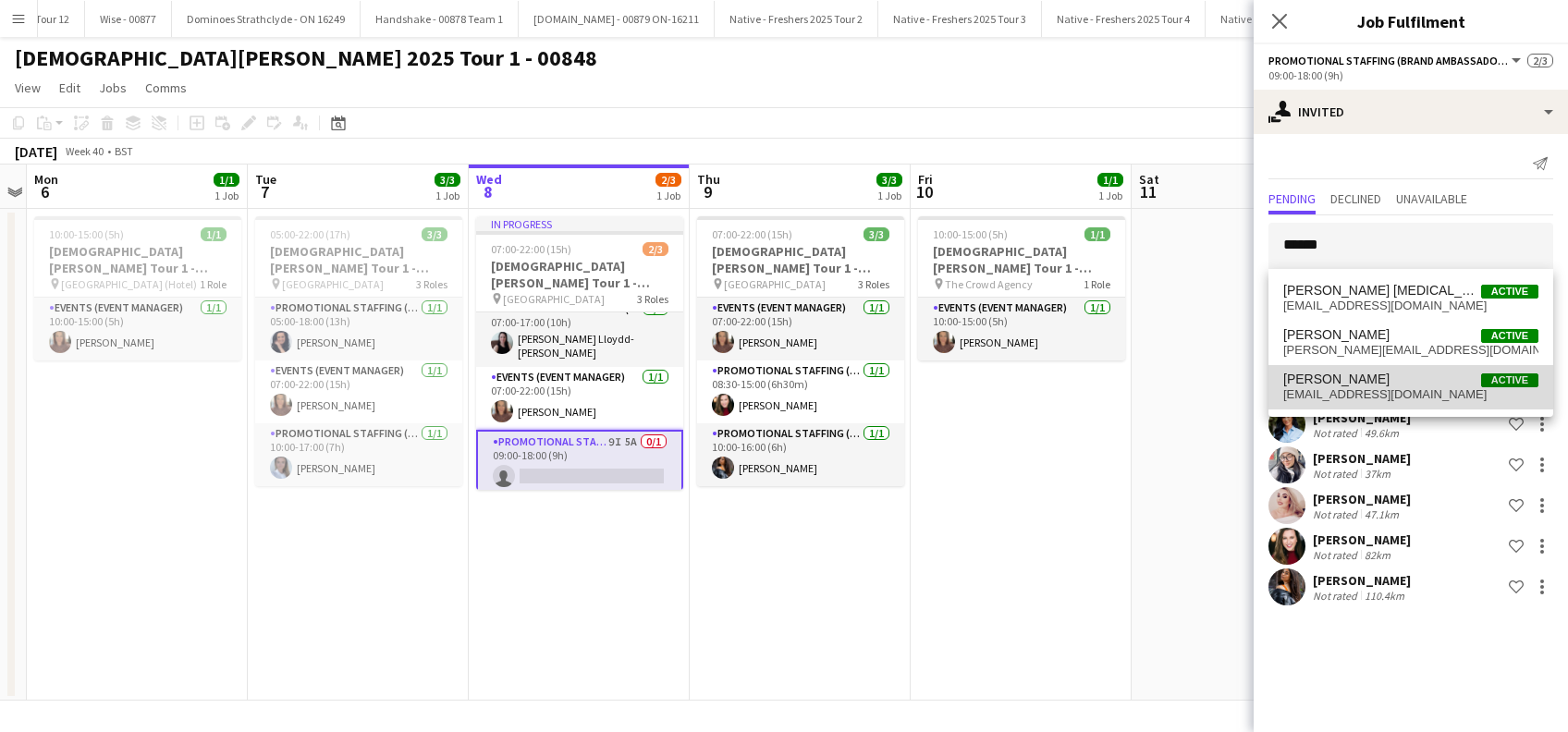
click at [1361, 384] on span "Angela Fernandez" at bounding box center [1336, 379] width 107 height 16
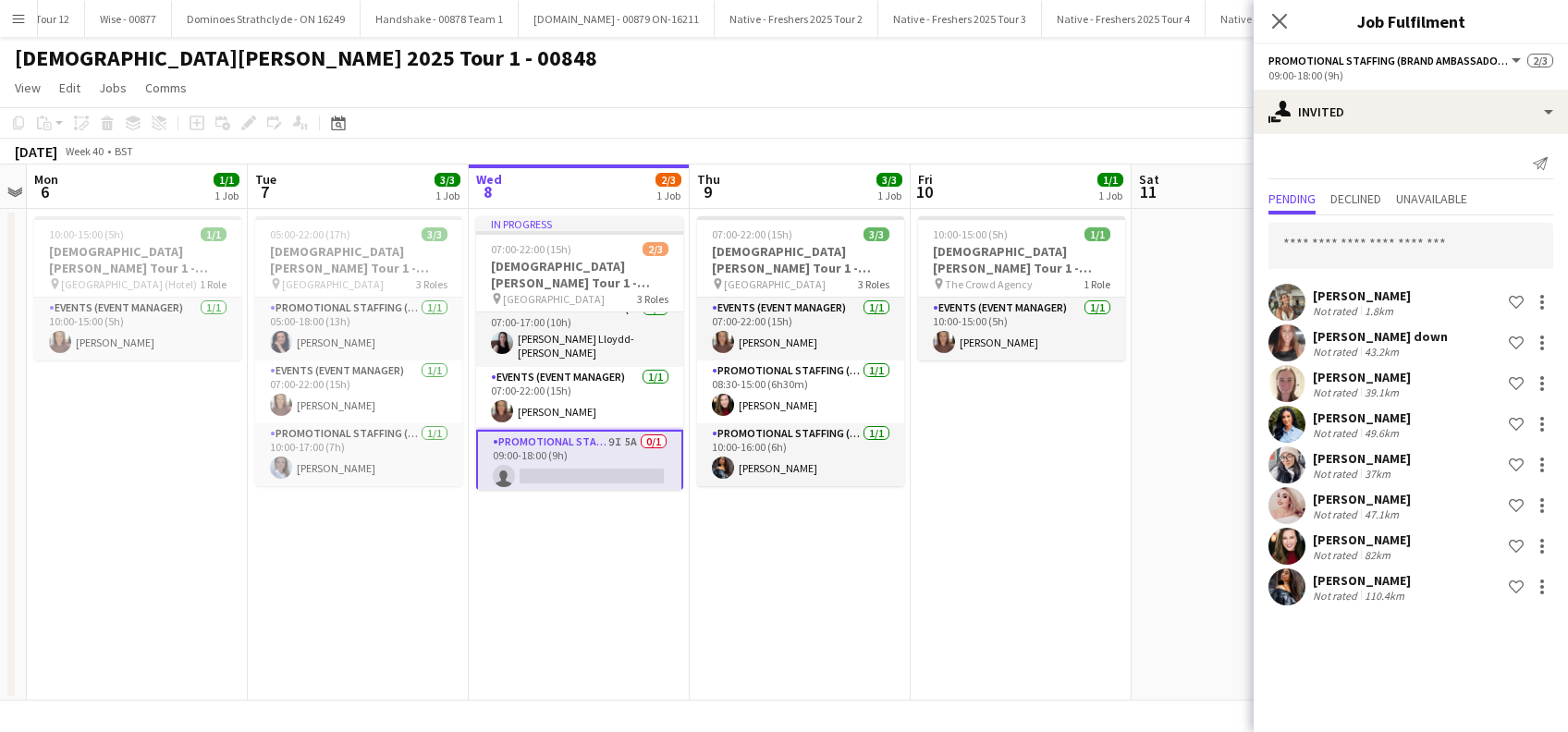
scroll to position [30, 0]
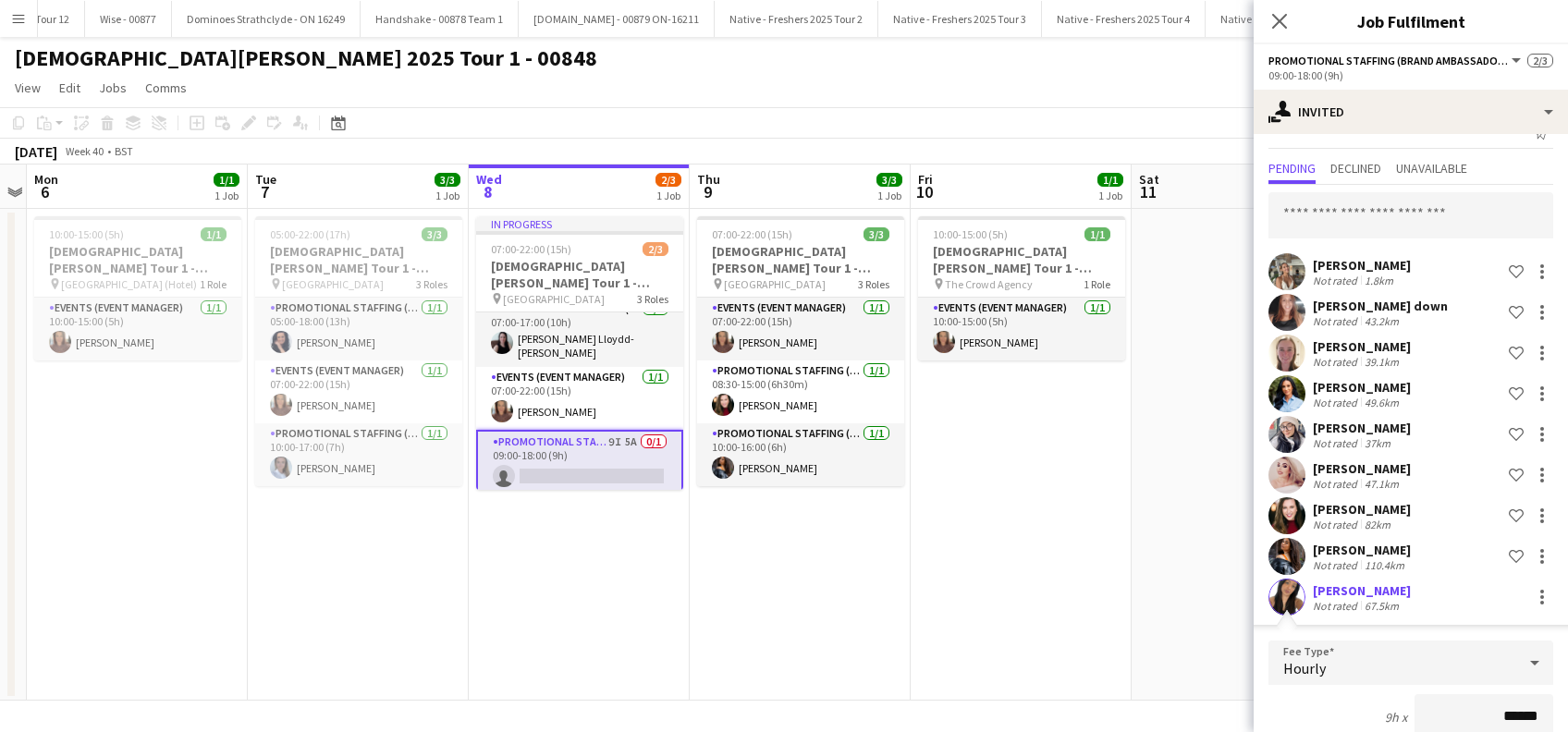
click at [1376, 592] on div "Angela Fernandez" at bounding box center [1361, 590] width 98 height 16
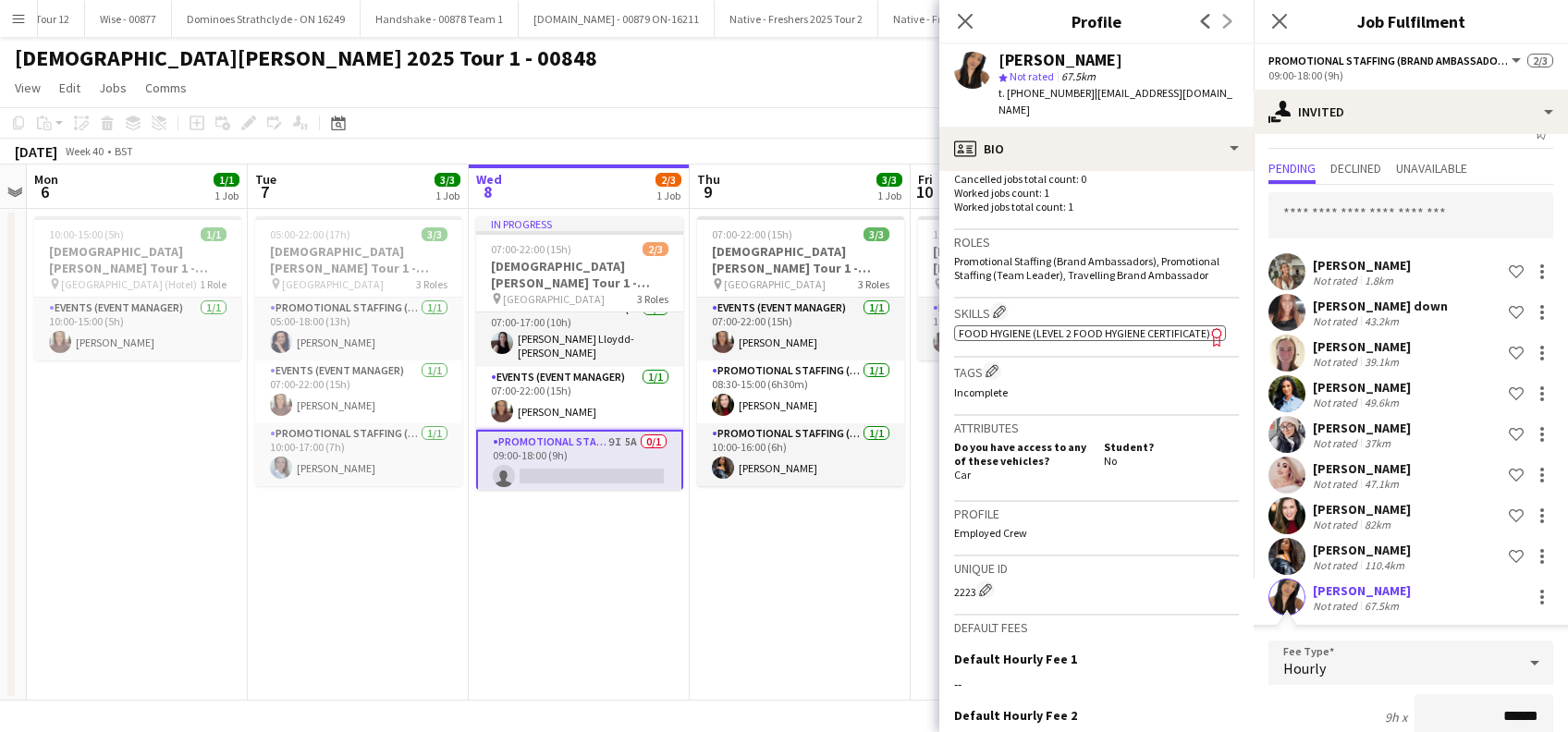
scroll to position [740, 0]
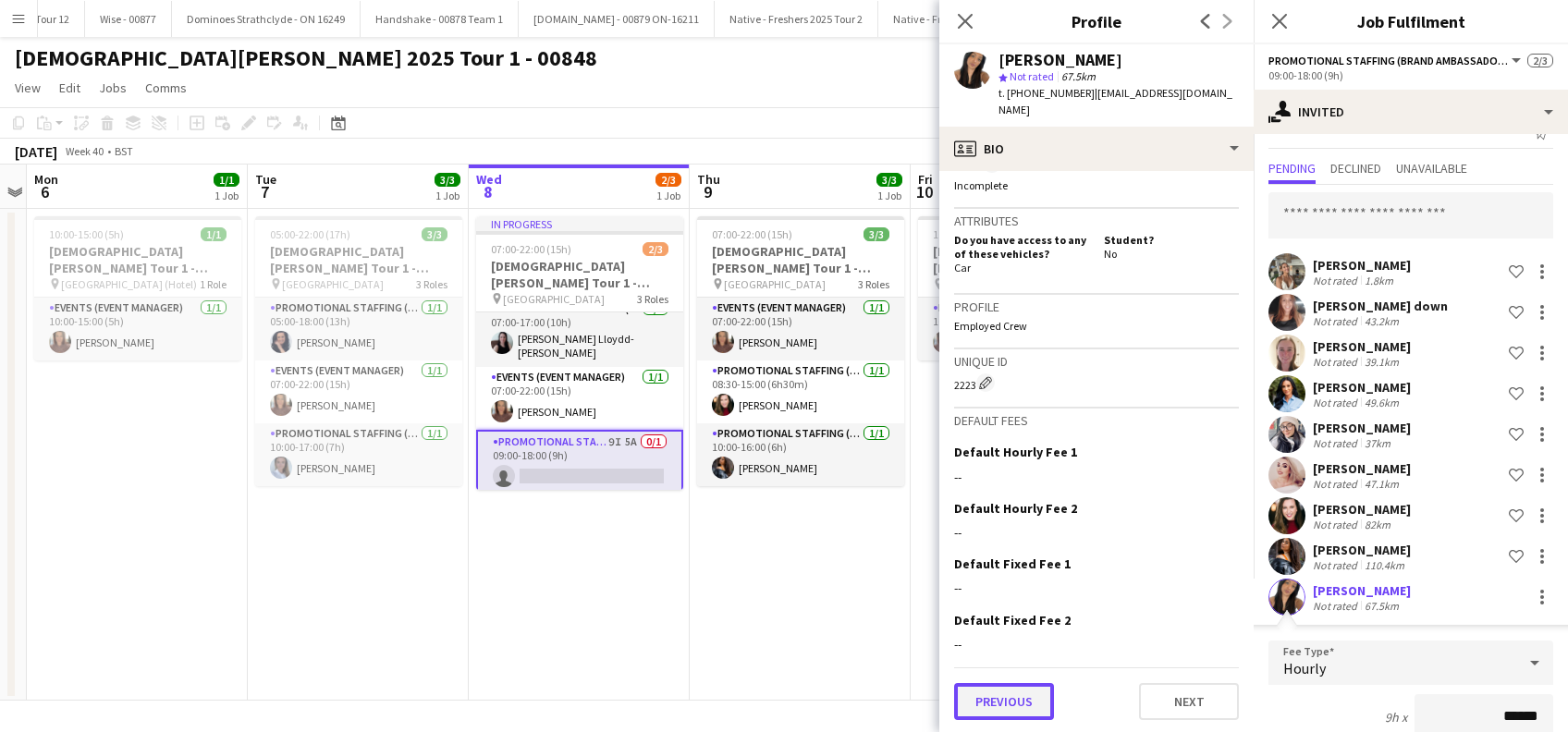
click at [1038, 709] on button "Previous" at bounding box center [1003, 702] width 100 height 37
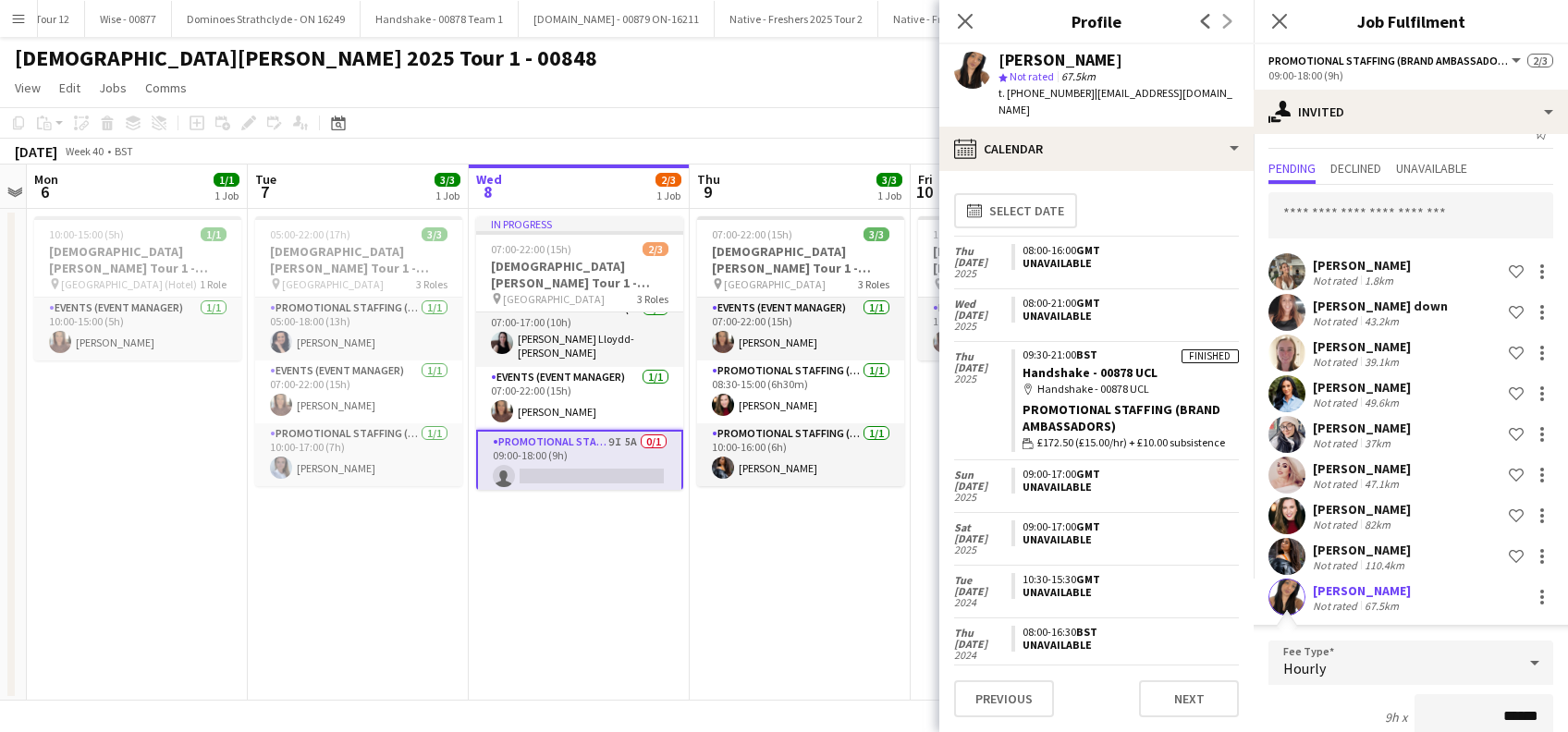
click at [1388, 591] on div "Angela Fernandez" at bounding box center [1361, 590] width 98 height 16
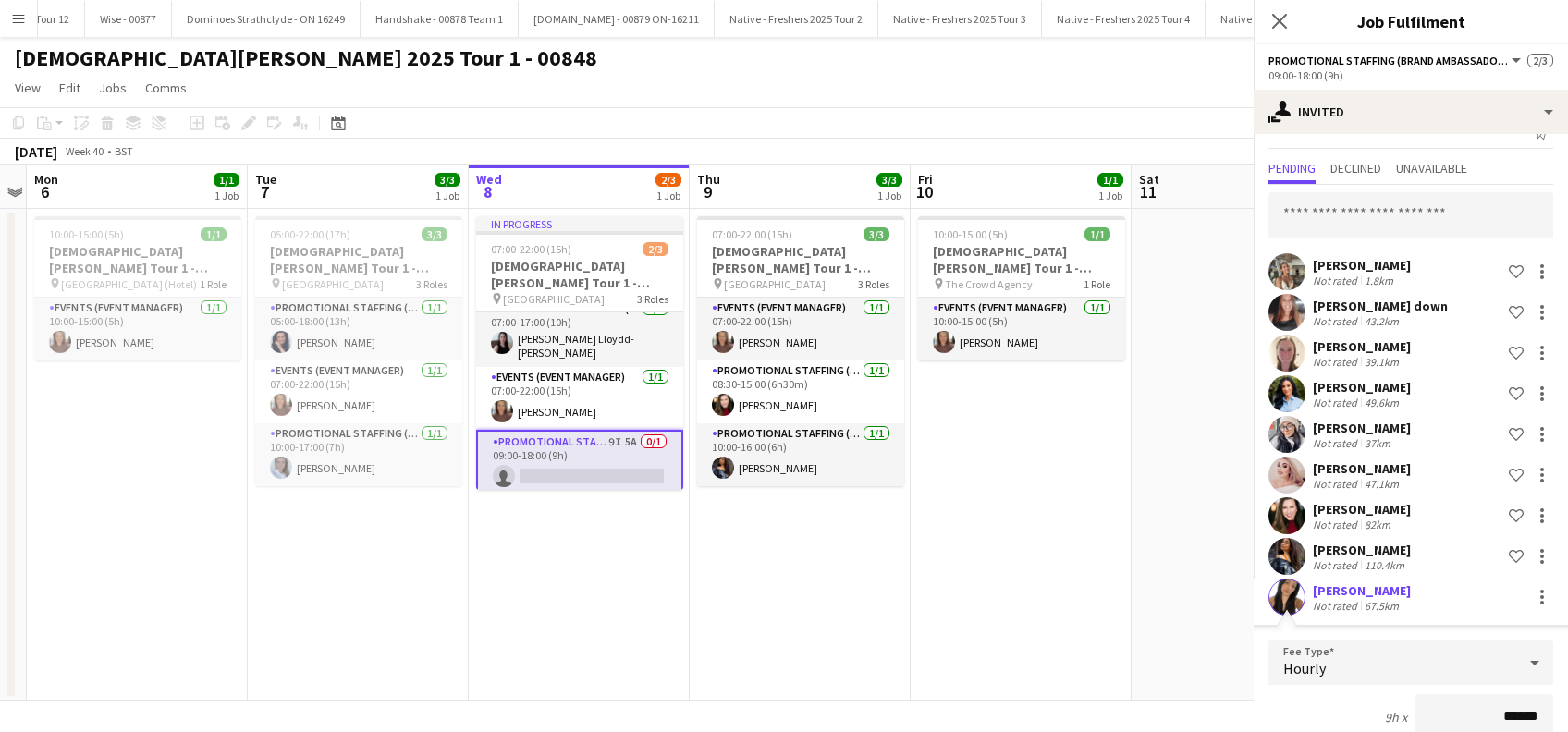
scroll to position [0, 0]
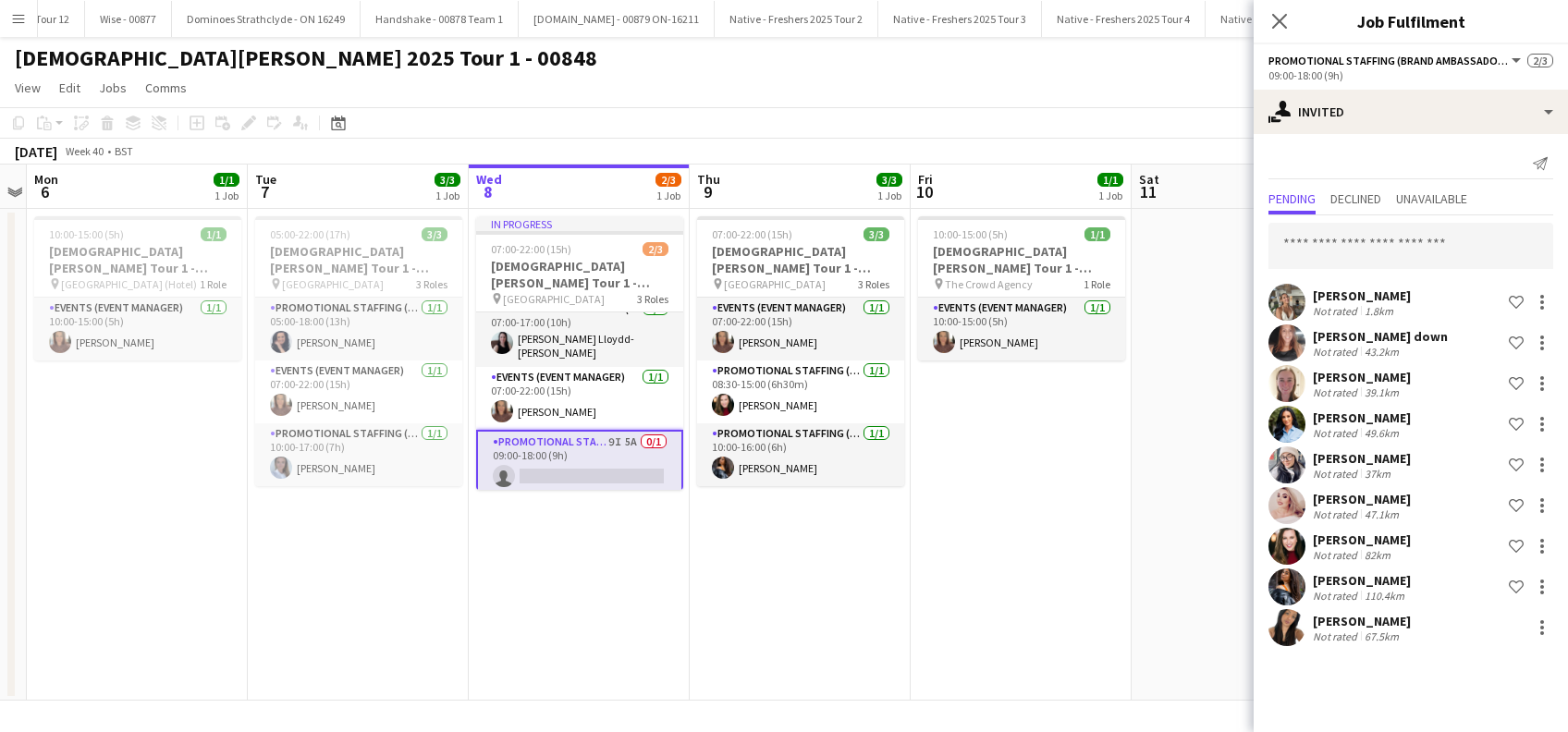
click at [1050, 591] on app-date-cell "10:00-15:00 (5h) 1/1 Lady Garden Tour 1 - 00848 - Van Return Day pin The Crowd …" at bounding box center [1020, 455] width 221 height 492
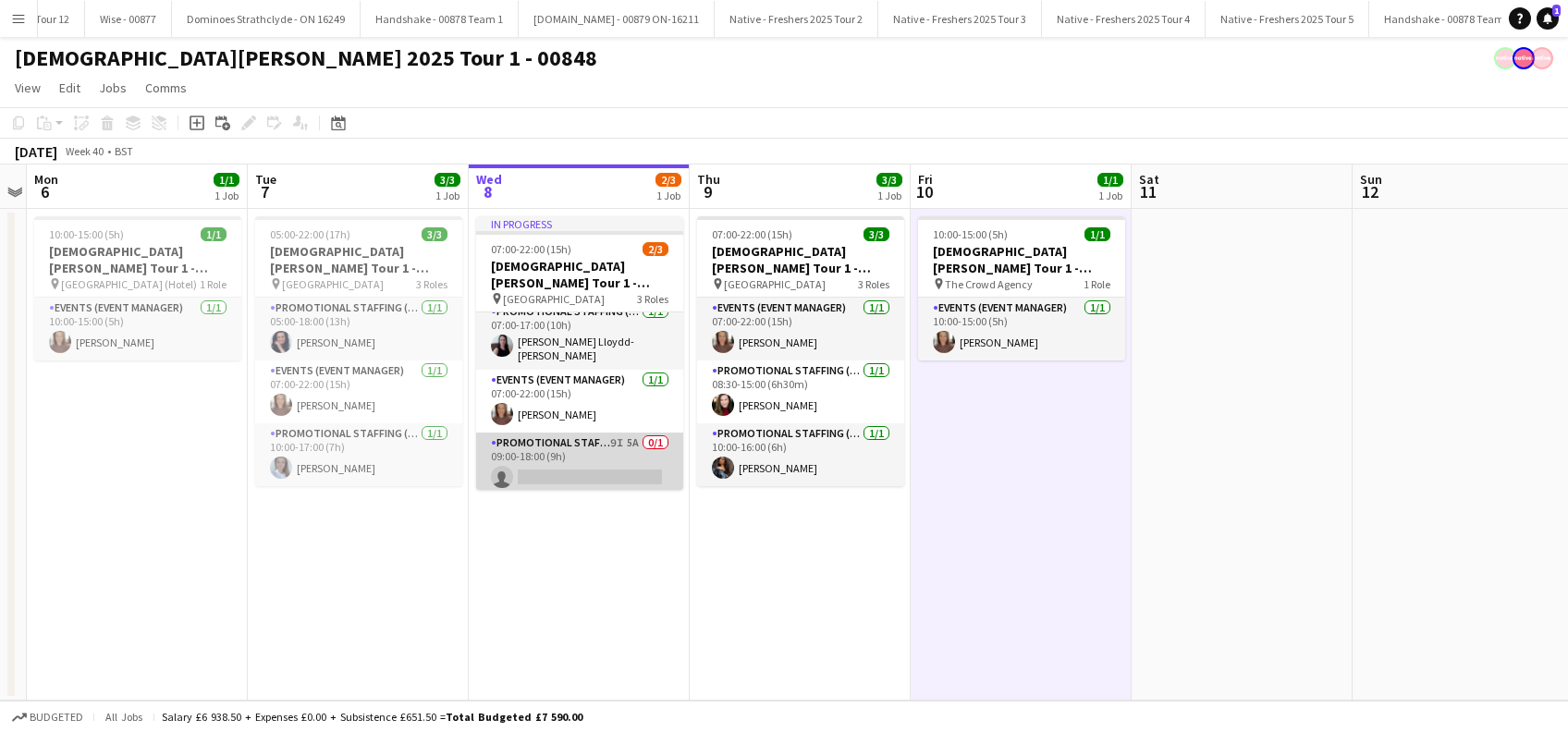
click at [588, 467] on app-card-role "Promotional Staffing (Brand Ambassadors) 9I 5A 0/1 09:00-18:00 (9h) single-neut…" at bounding box center [580, 463] width 207 height 63
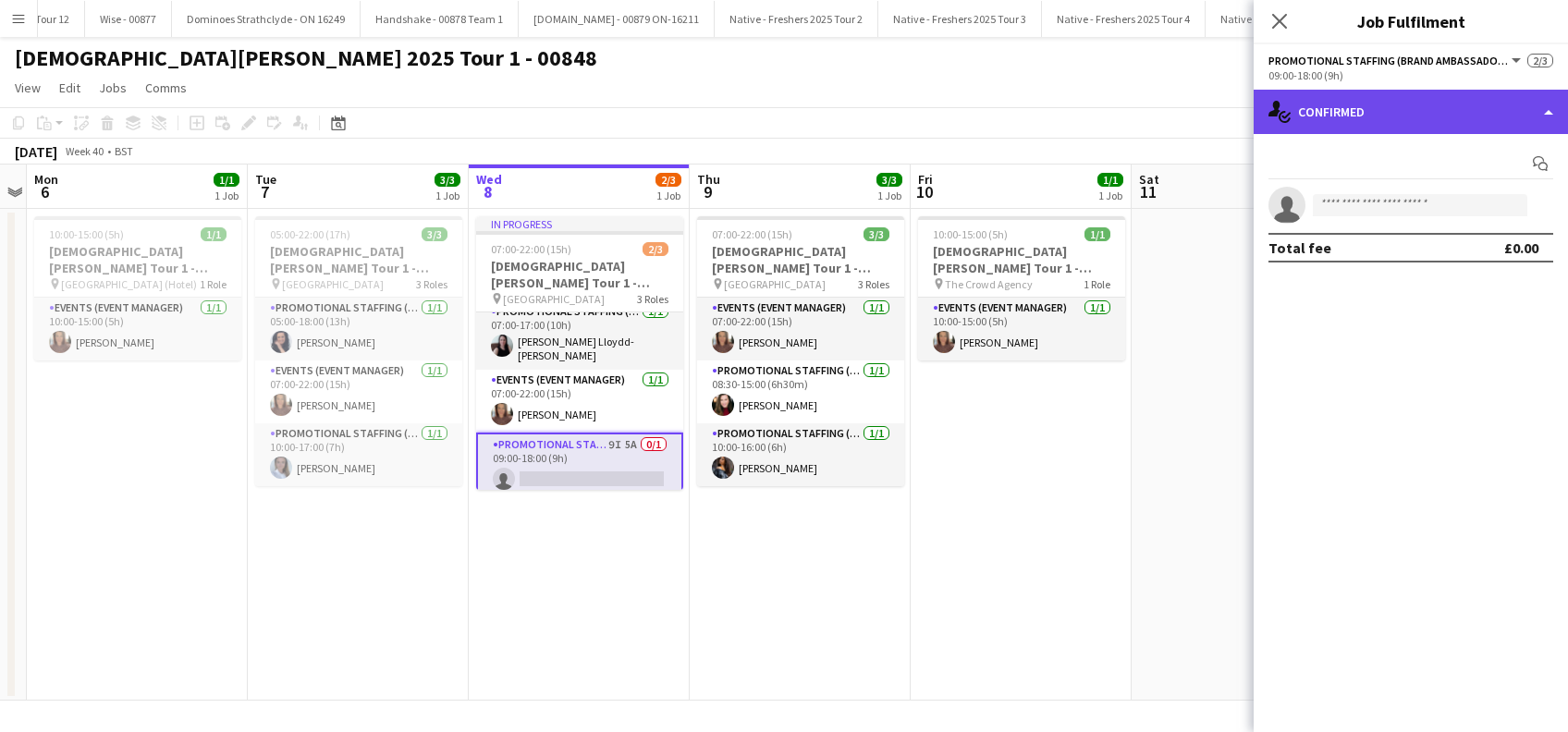
click at [1382, 106] on div "single-neutral-actions-check-2 Confirmed" at bounding box center [1410, 112] width 314 height 45
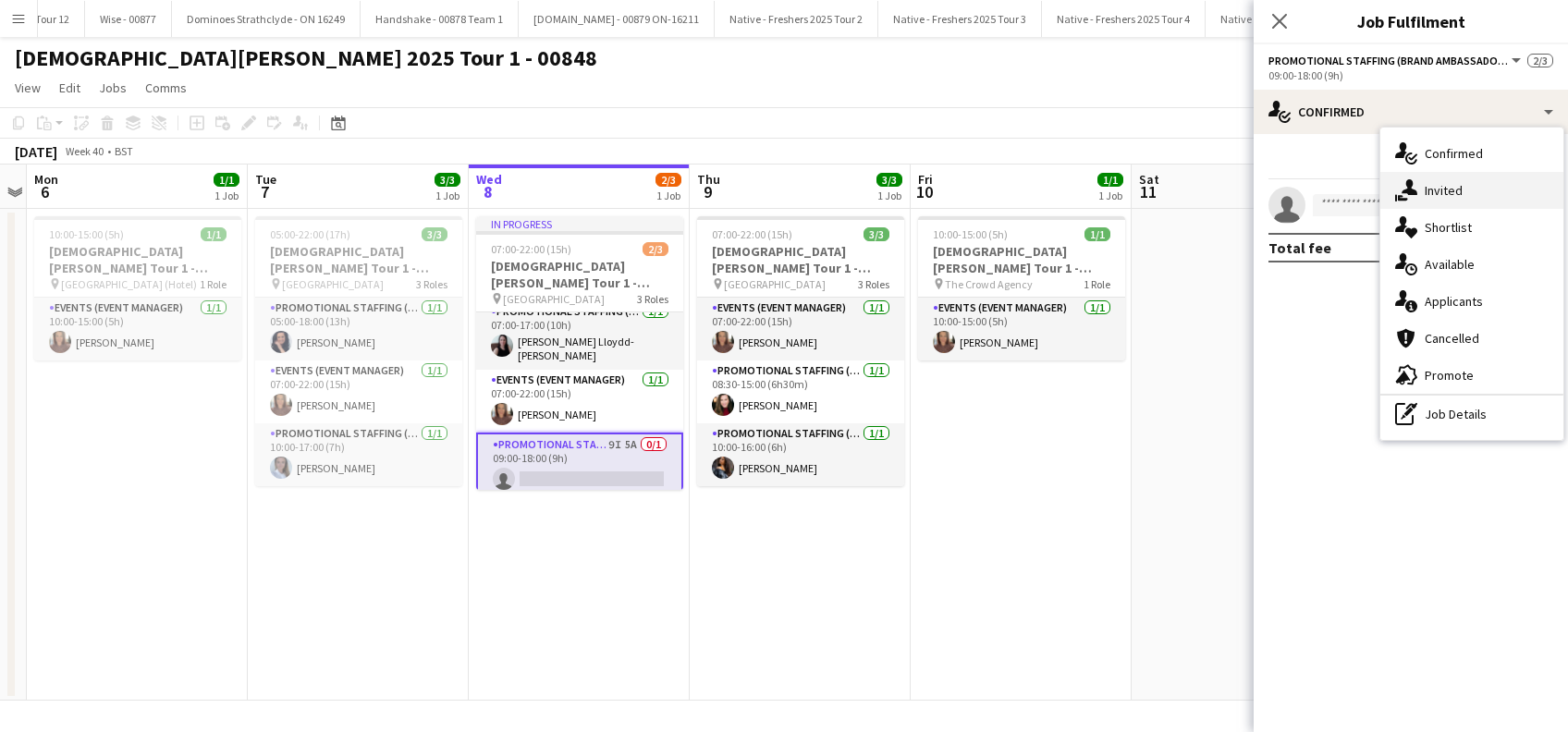
click at [1464, 177] on div "single-neutral-actions-share-1 Invited" at bounding box center [1471, 190] width 183 height 37
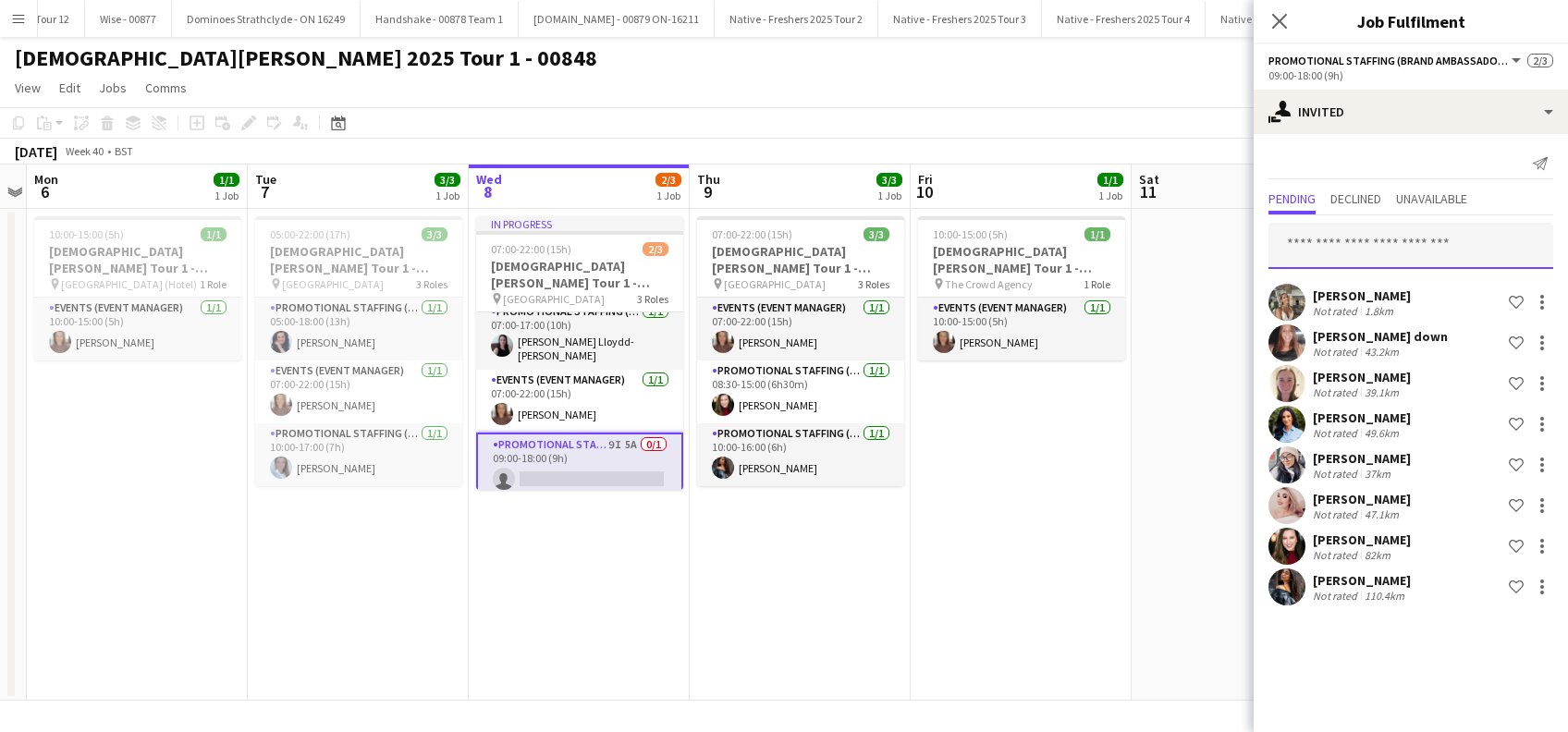
click at [1361, 250] on input "text" at bounding box center [1411, 246] width 285 height 47
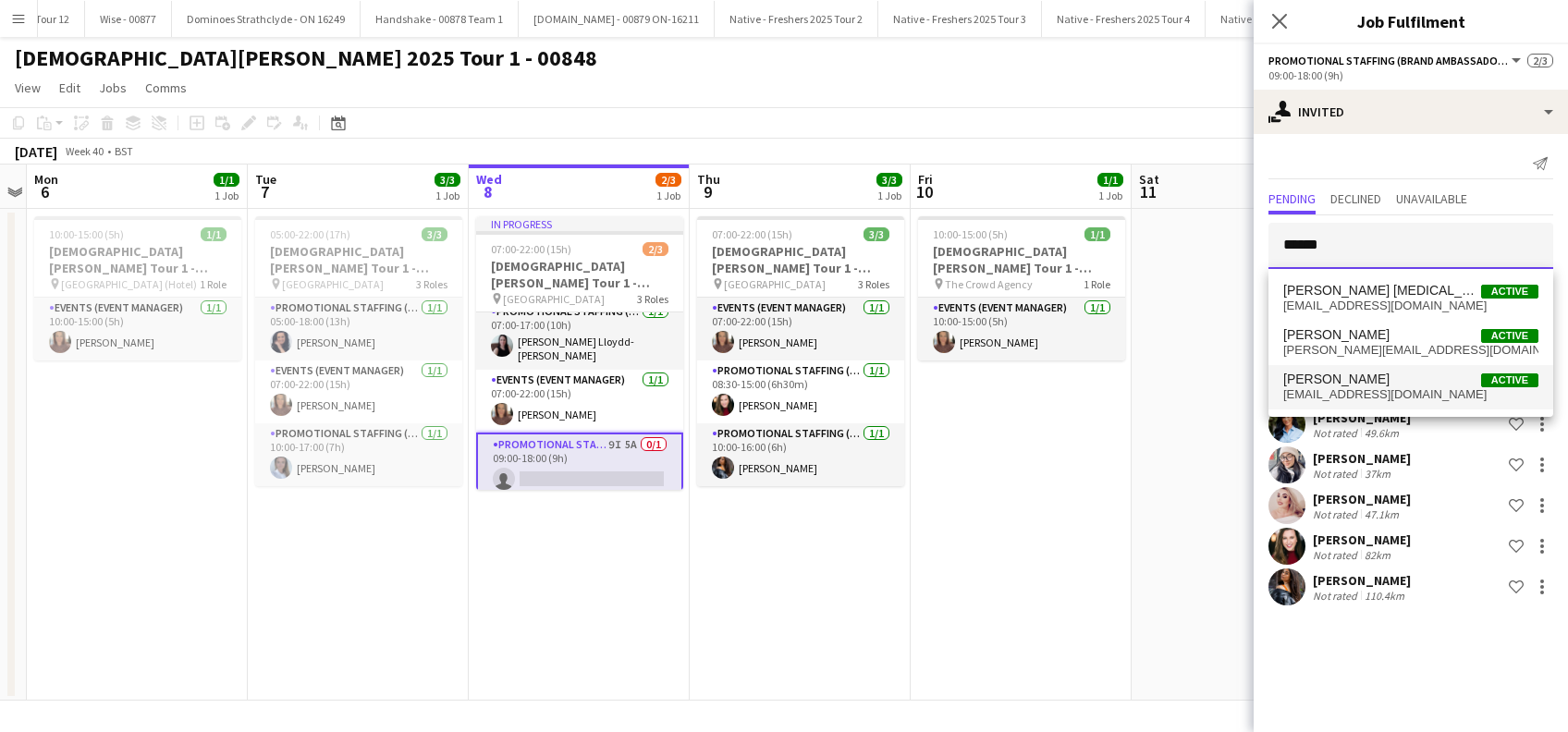
type input "******"
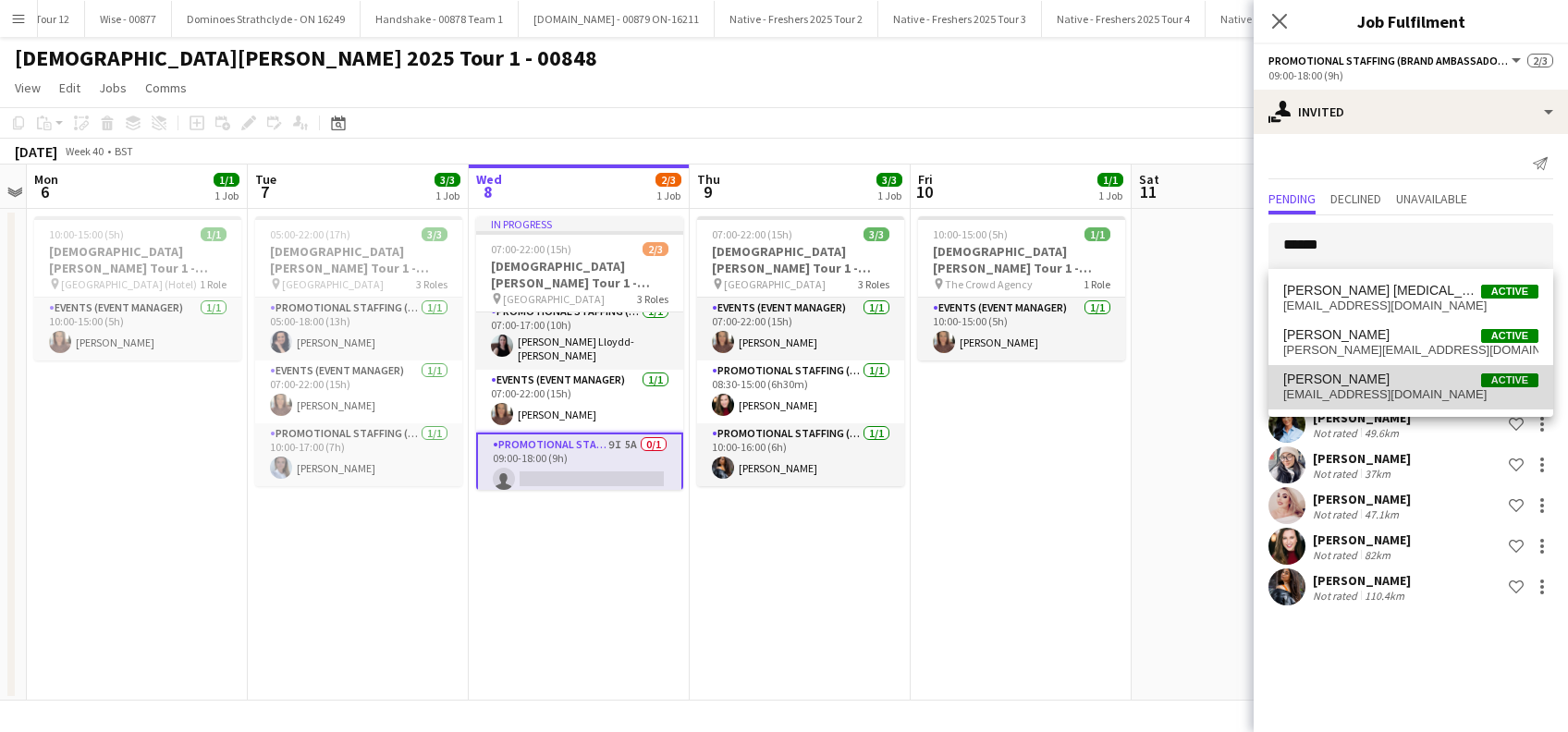
click at [1331, 390] on span "angelaf777@hotmail.com" at bounding box center [1410, 395] width 255 height 15
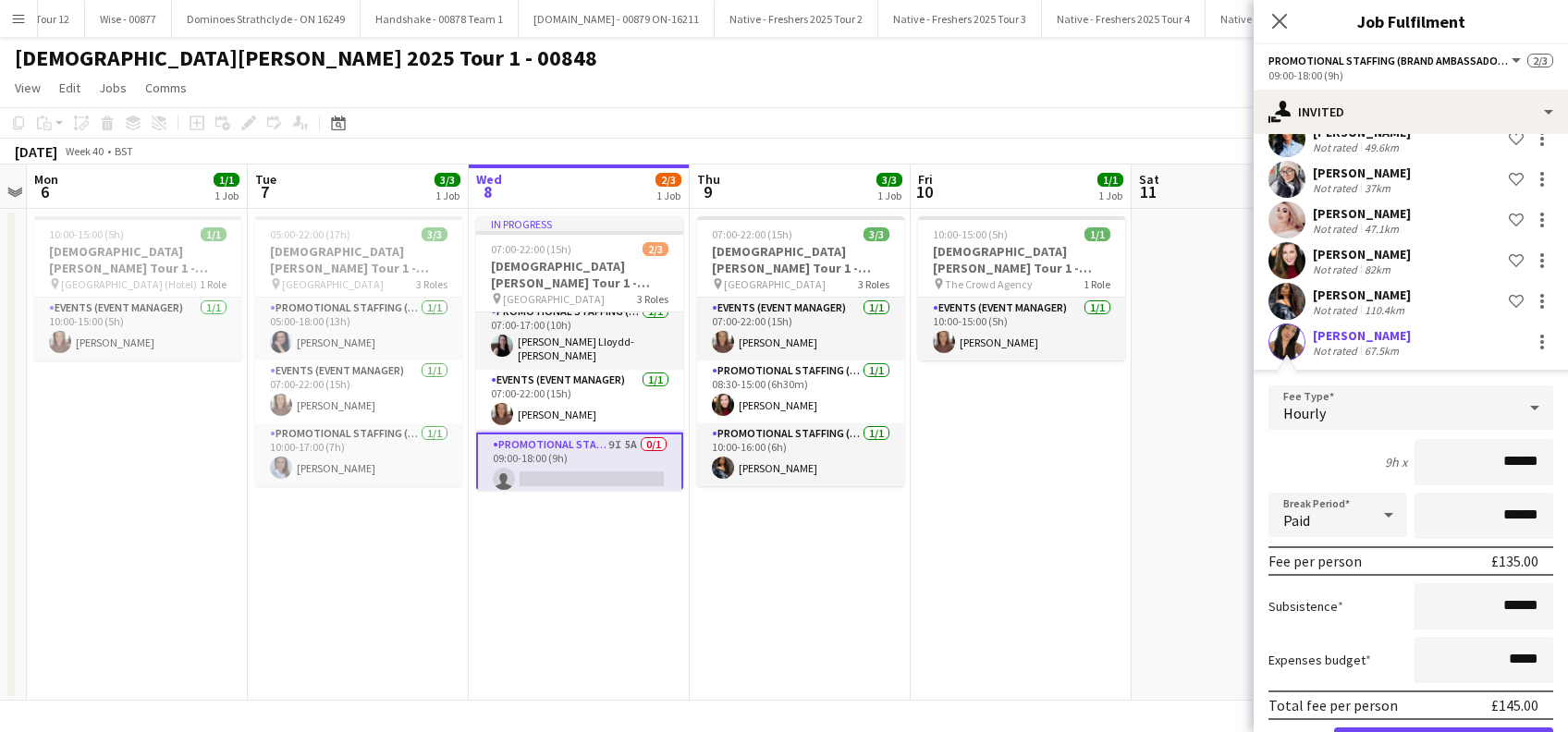
scroll to position [350, 0]
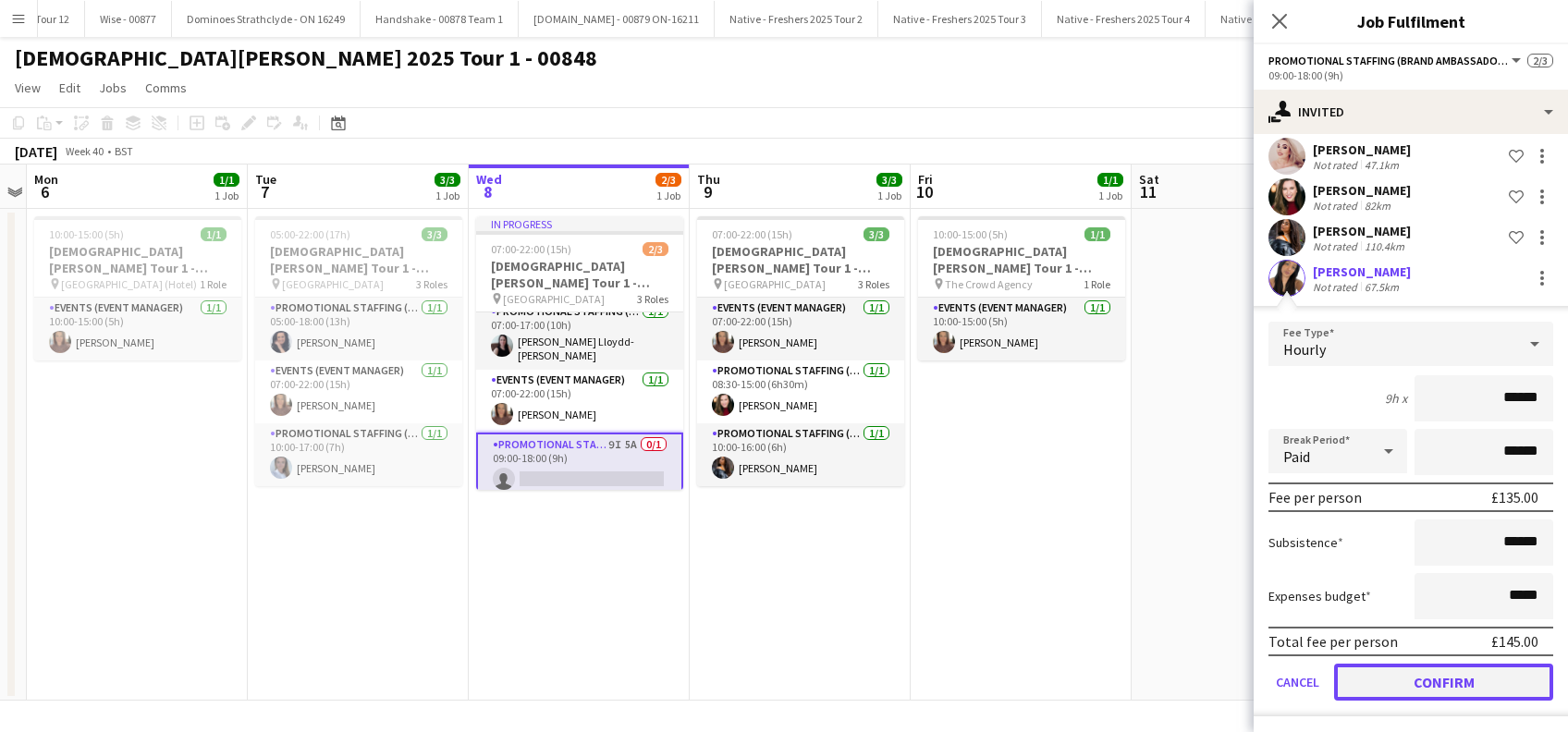
click at [1436, 684] on button "Confirm" at bounding box center [1443, 683] width 219 height 37
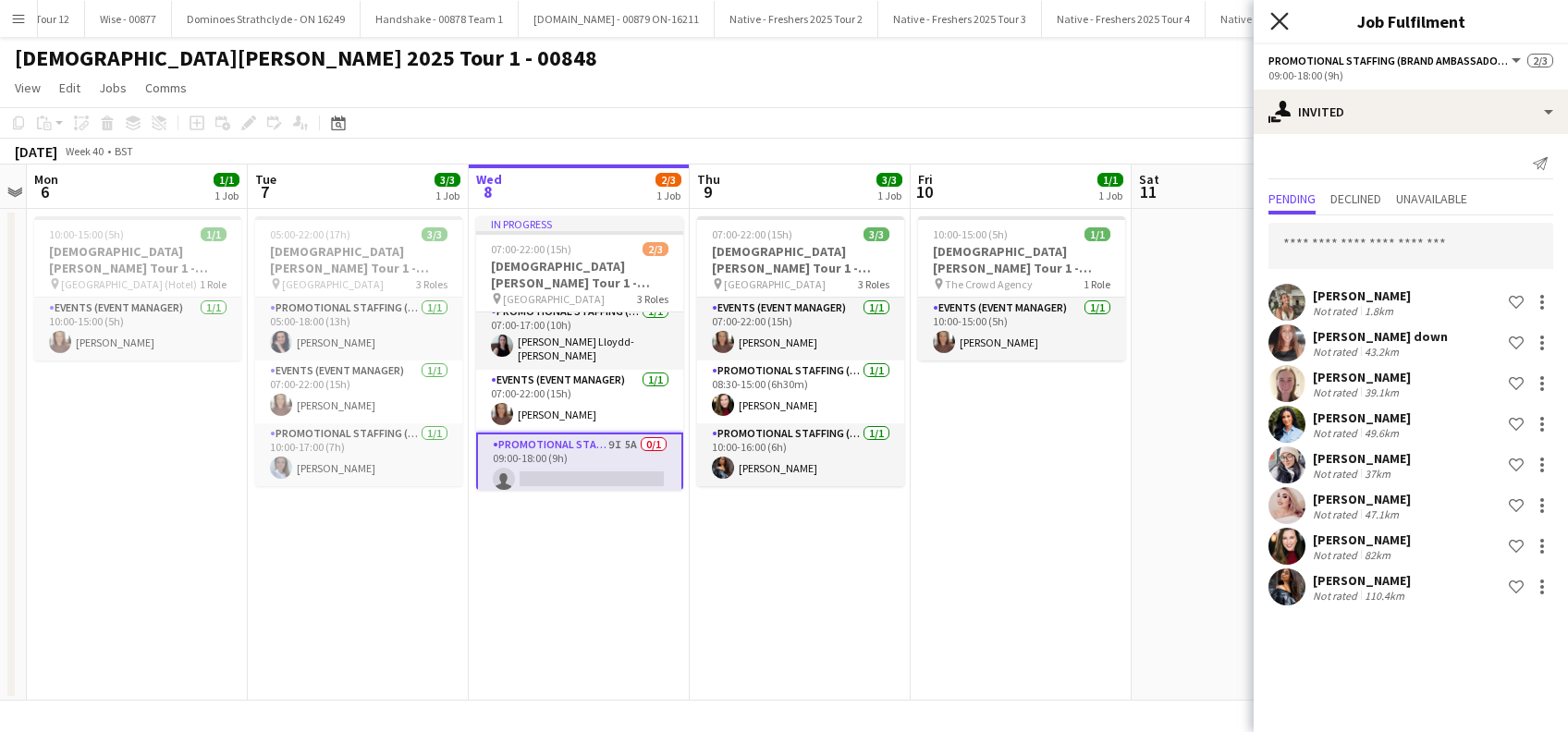
click at [1275, 18] on icon at bounding box center [1278, 20] width 17 height 17
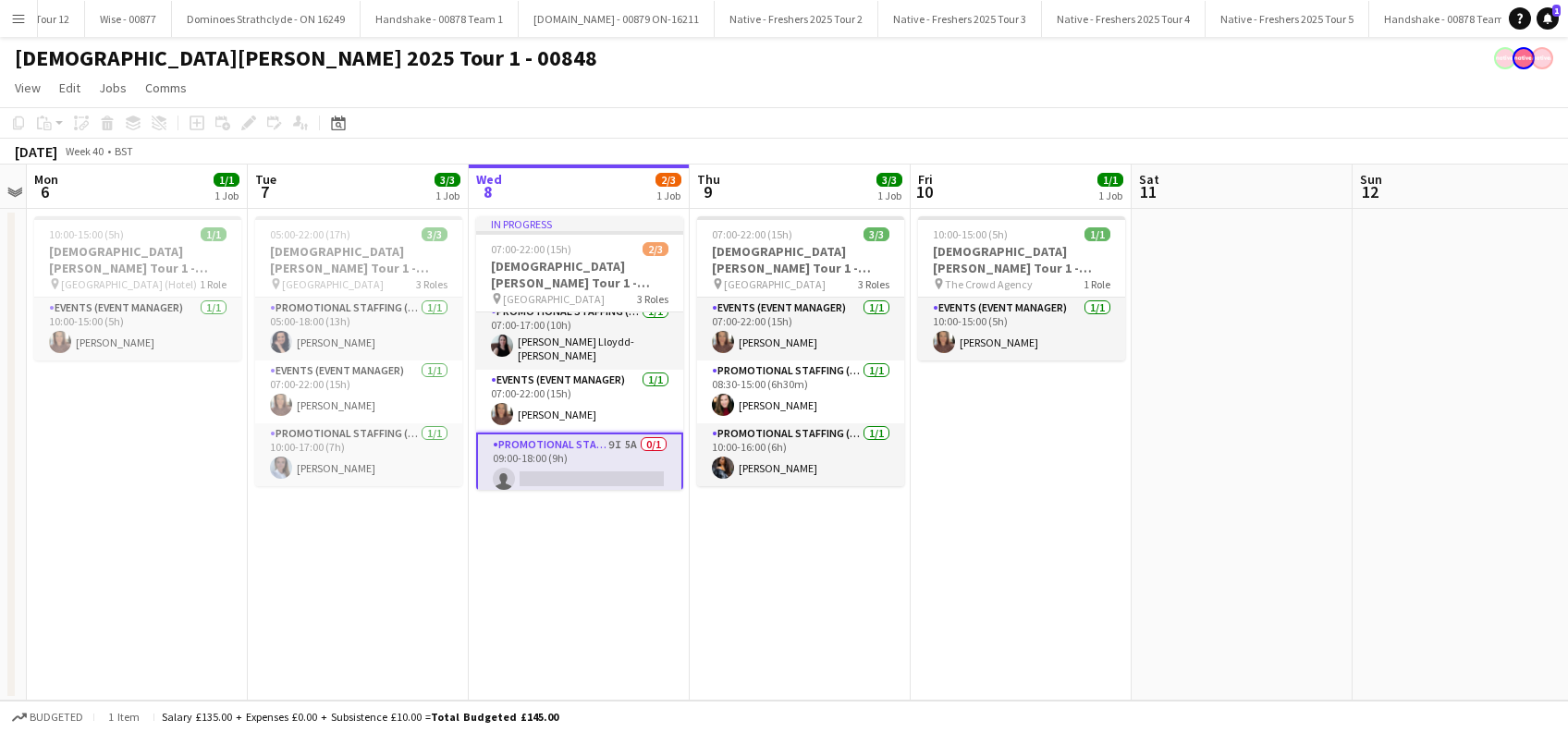
scroll to position [0, 635]
click at [602, 553] on app-date-cell "In progress 07:00-22:00 (15h) 2/3 Lady Garden Tour 1 - 00848 - University of Ox…" at bounding box center [580, 455] width 221 height 492
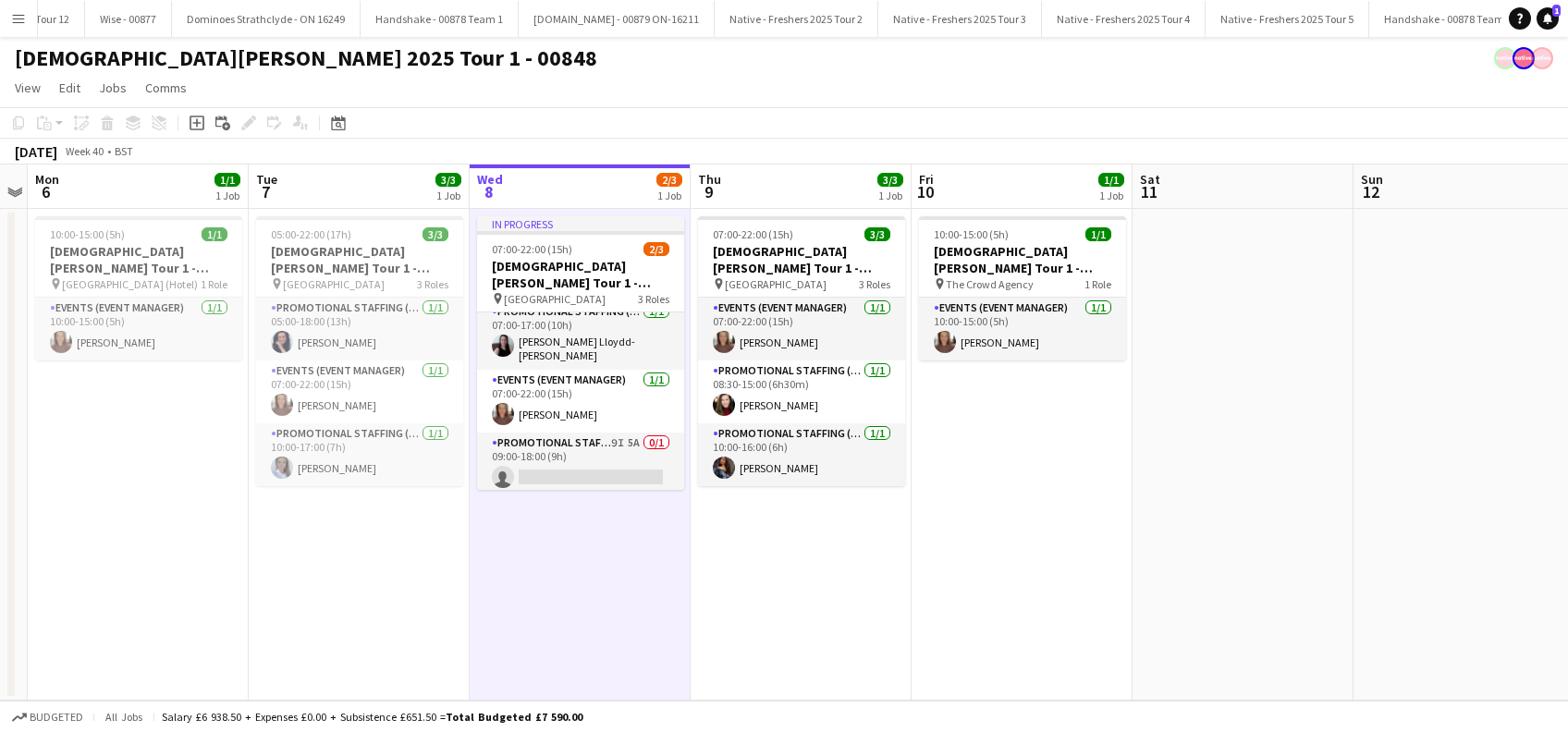
drag, startPoint x: 1547, startPoint y: 14, endPoint x: 1535, endPoint y: 29, distance: 19.2
click at [1547, 14] on icon at bounding box center [1548, 17] width 10 height 10
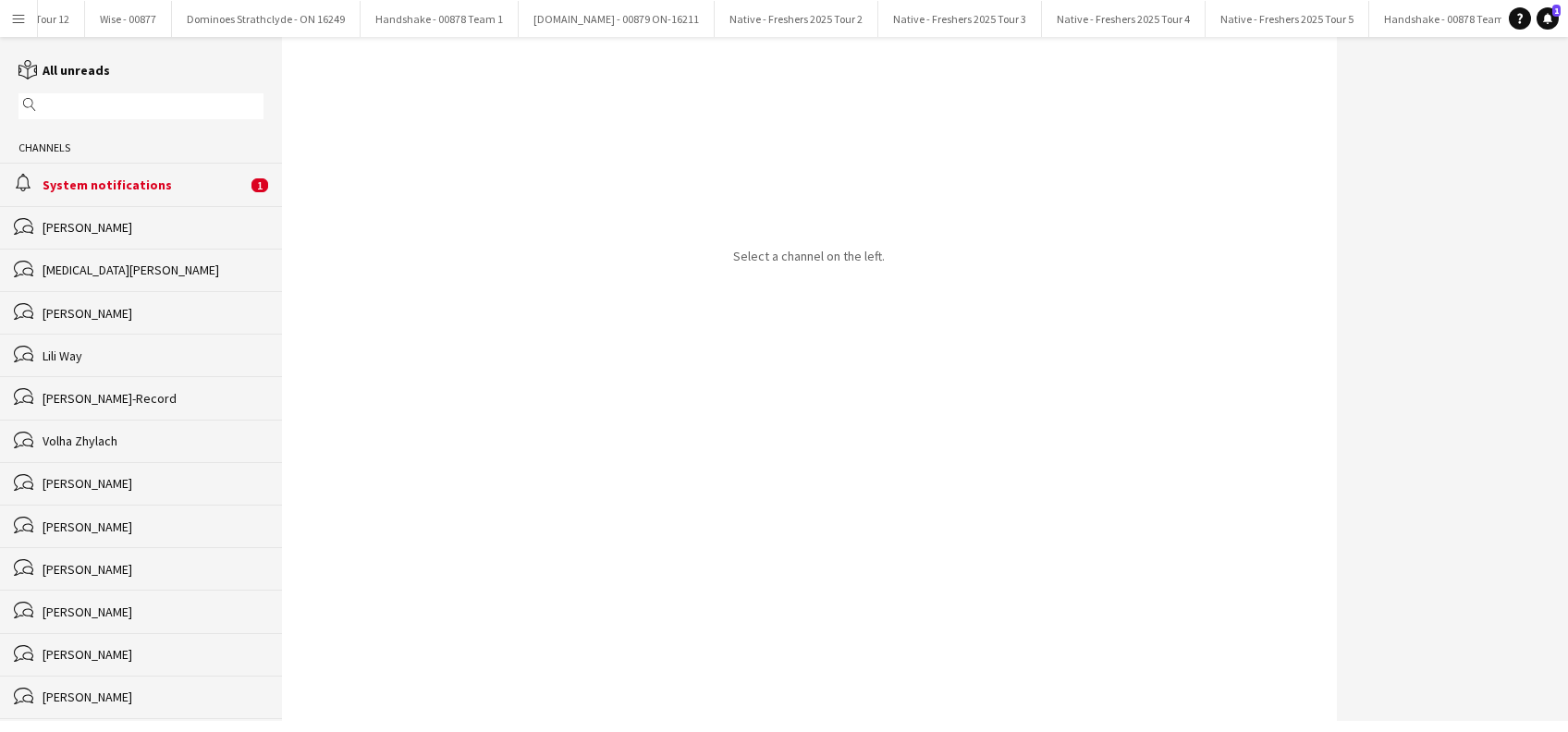
click at [99, 176] on div "System notifications" at bounding box center [144, 184] width 204 height 16
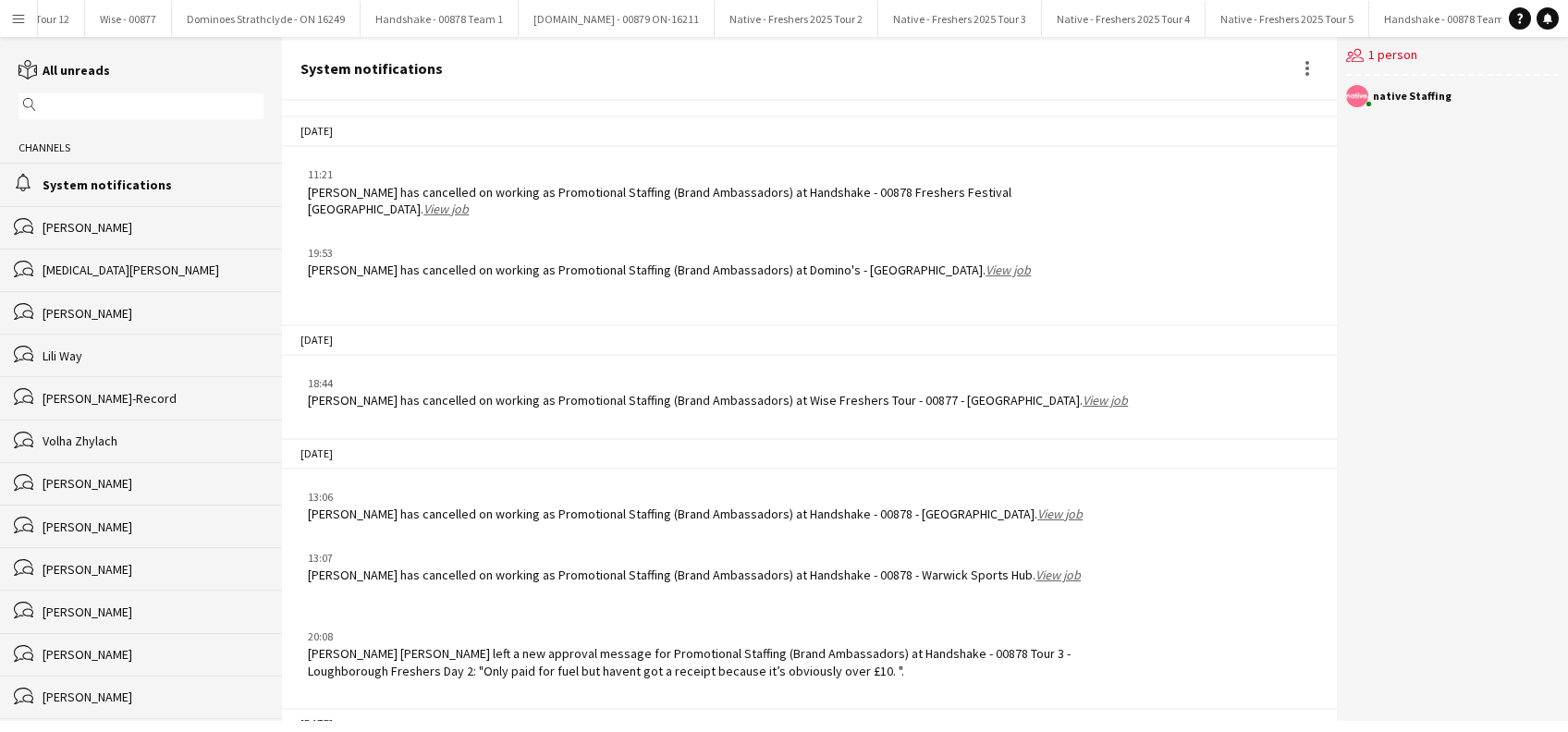
scroll to position [2260, 0]
